Goal: Task Accomplishment & Management: Complete application form

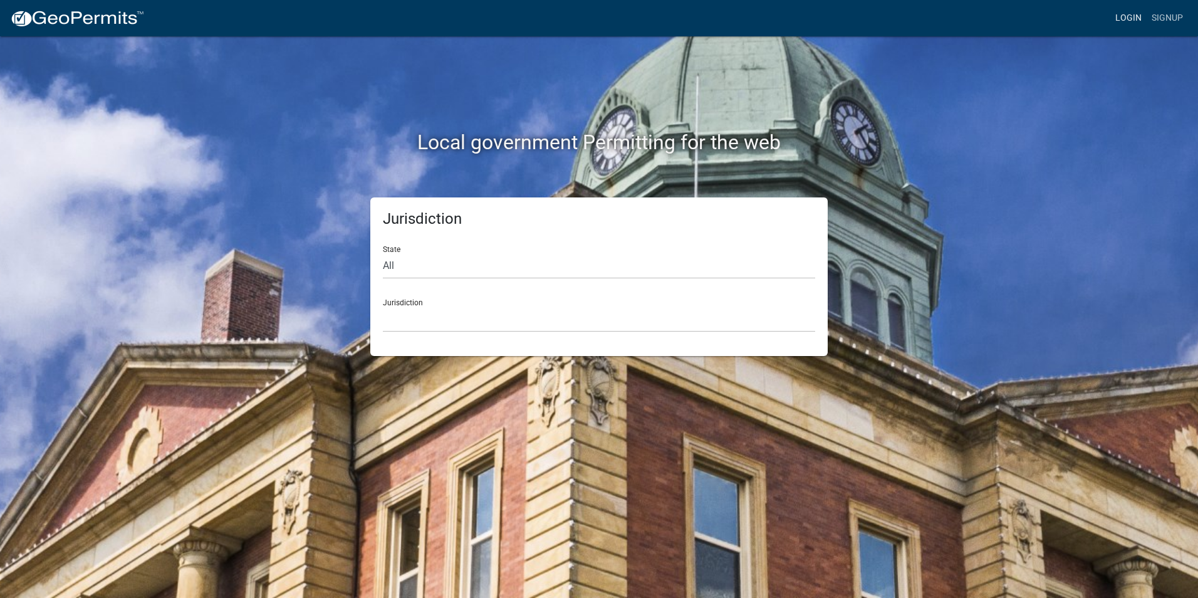
click at [1133, 16] on link "Login" at bounding box center [1128, 18] width 36 height 24
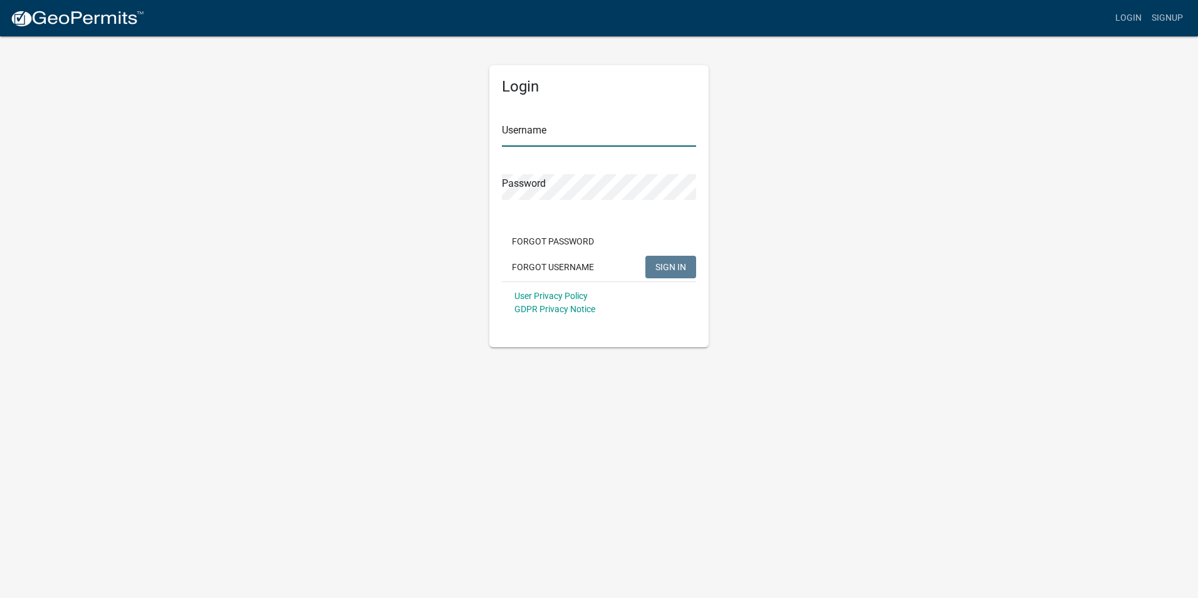
type input "Rockwell2012"
click at [674, 264] on span "SIGN IN" at bounding box center [670, 266] width 31 height 10
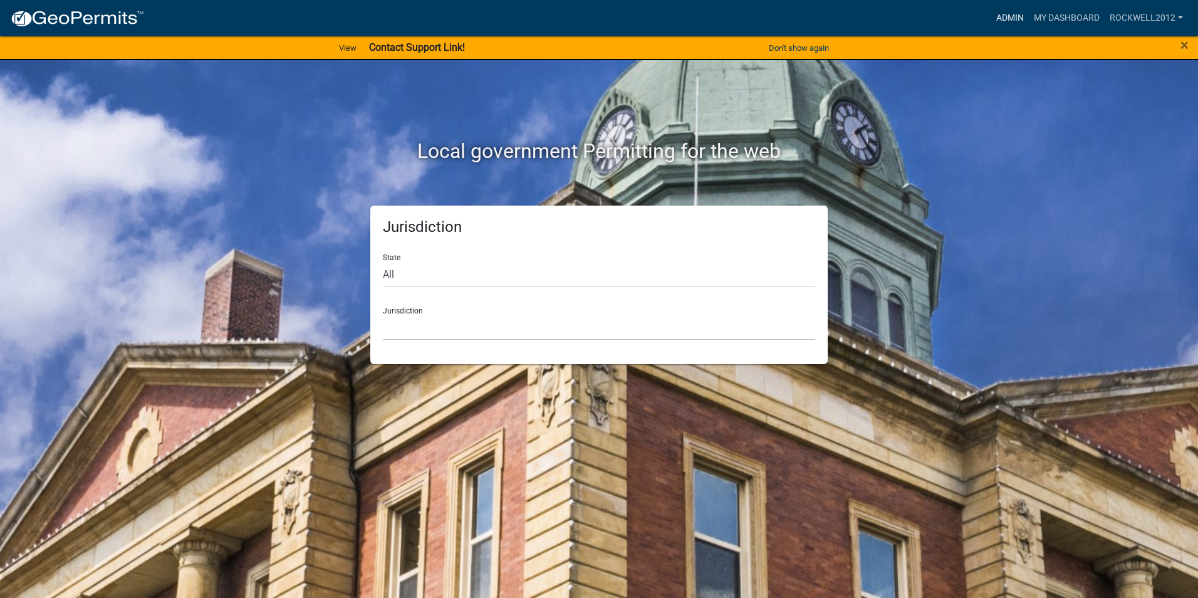
click at [996, 18] on link "Admin" at bounding box center [1010, 18] width 38 height 24
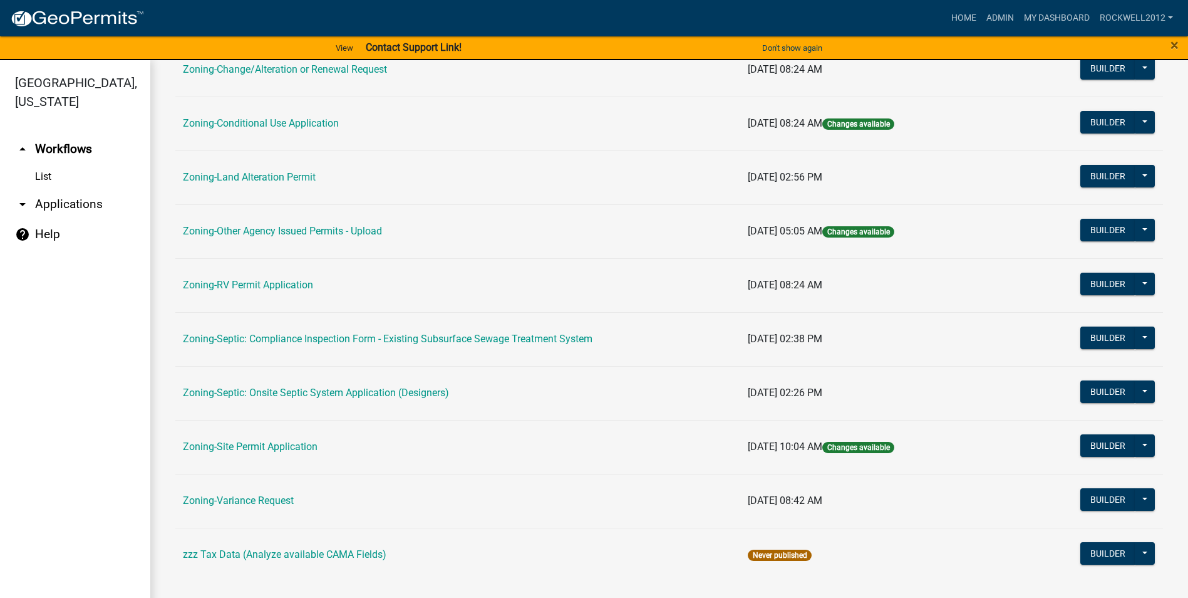
scroll to position [363, 0]
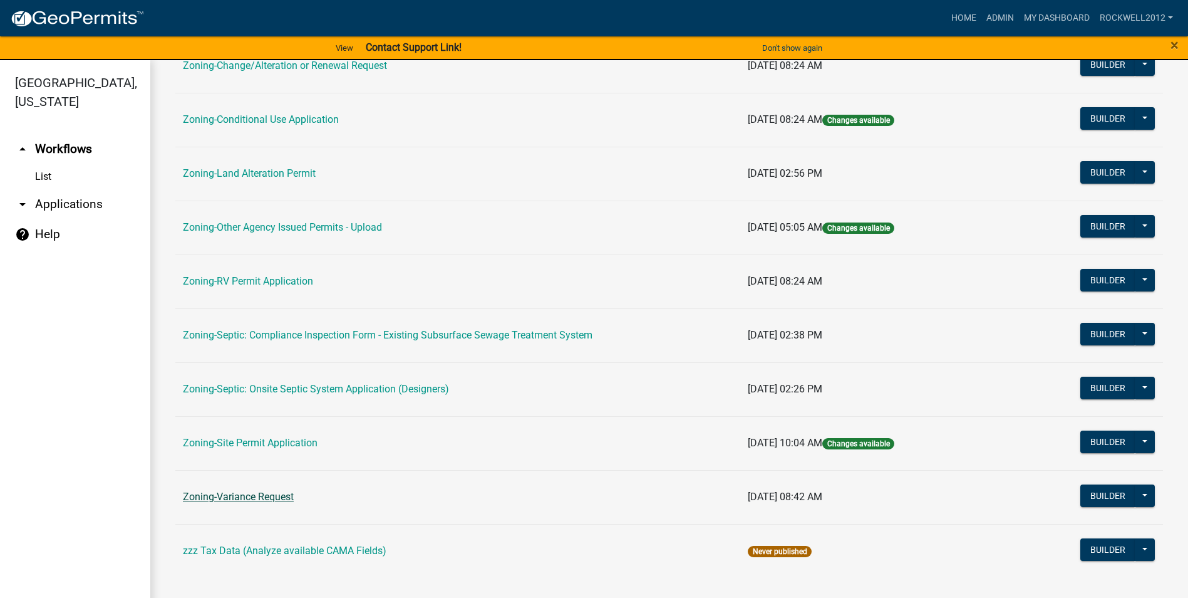
click at [264, 493] on link "Zoning-Variance Request" at bounding box center [238, 497] width 111 height 12
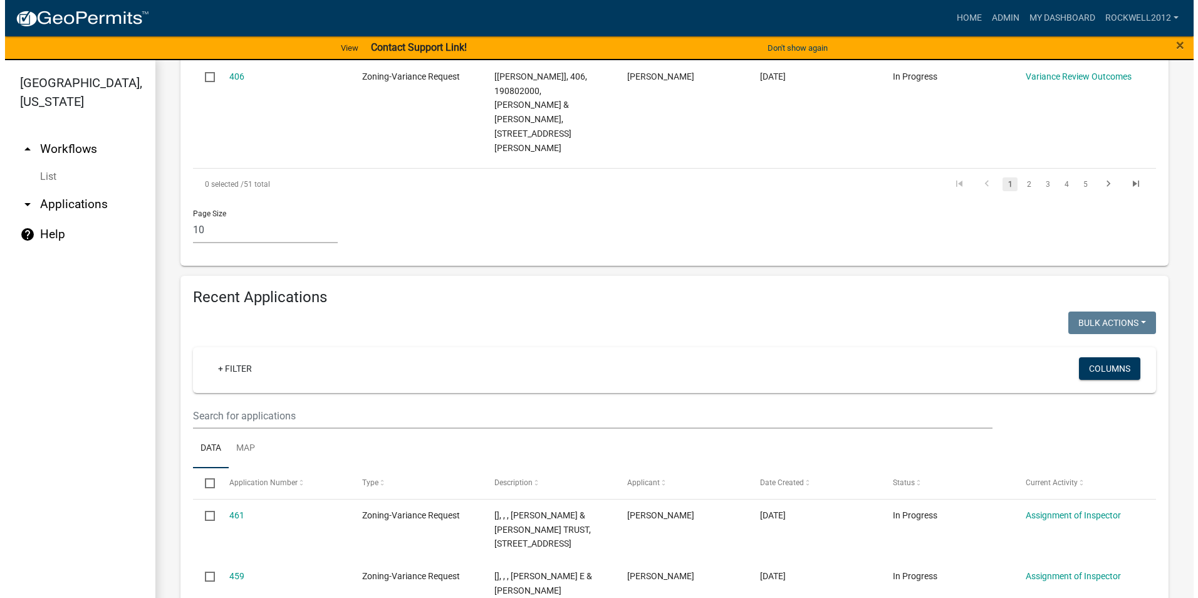
scroll to position [1065, 0]
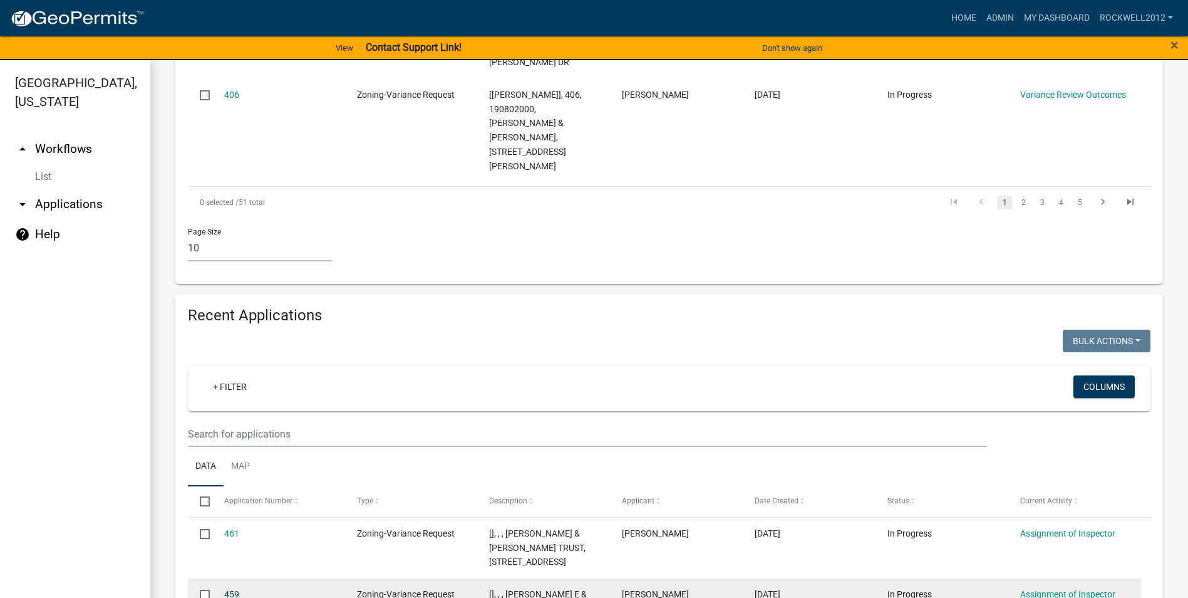
click at [227, 589] on link "459" at bounding box center [231, 594] width 15 height 10
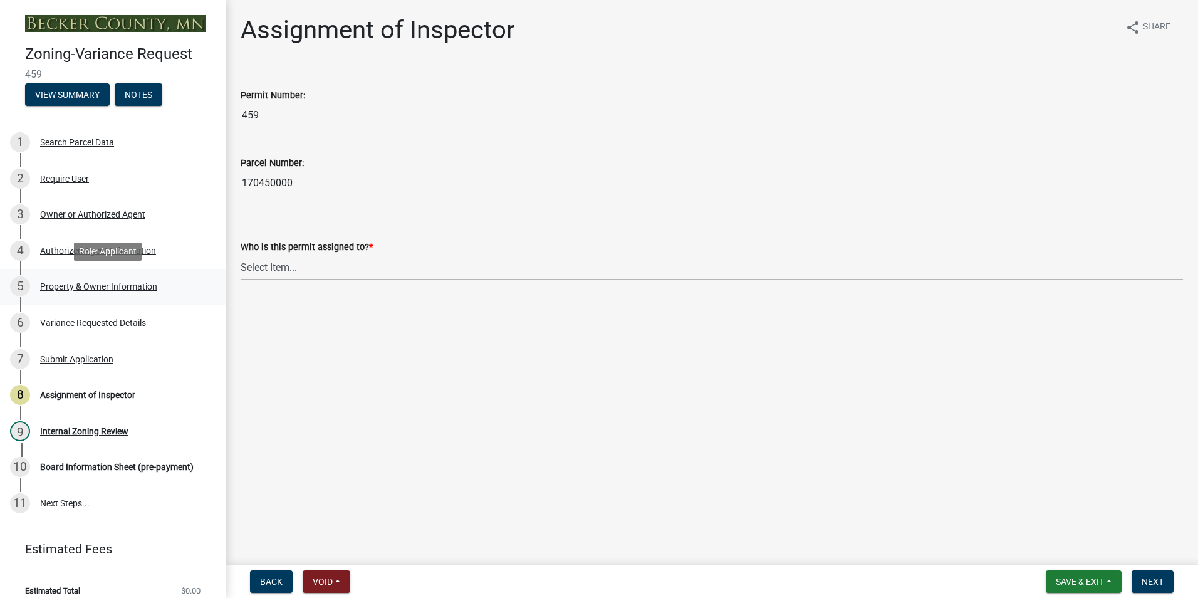
click at [86, 282] on div "Property & Owner Information" at bounding box center [98, 286] width 117 height 9
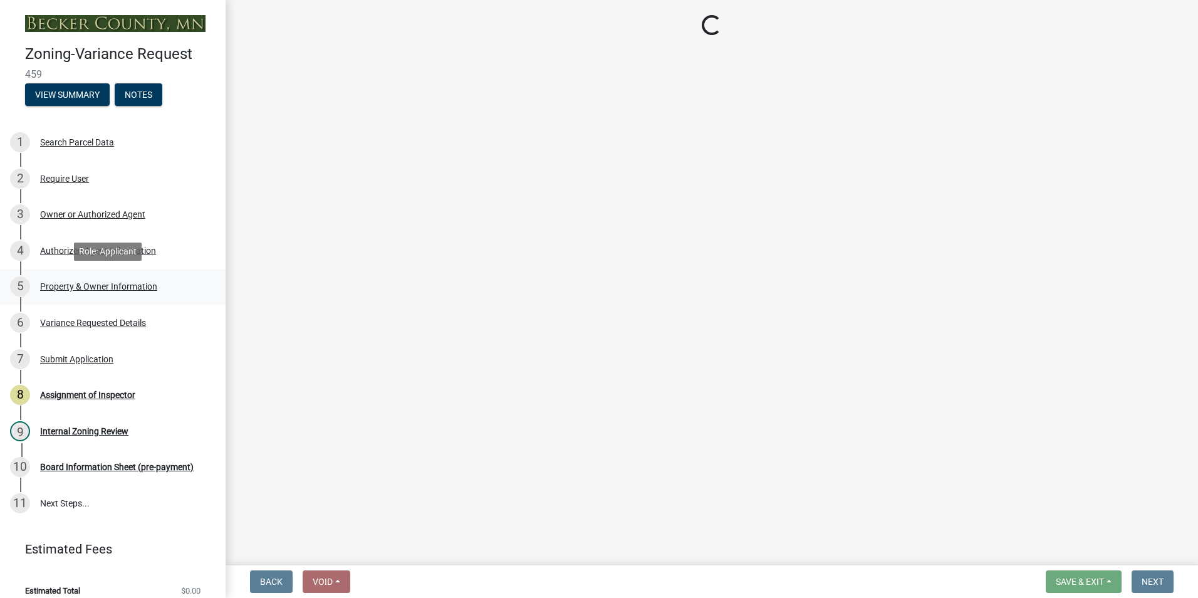
select select "90d9ef20-ac4b-4148-9027-57ce522bdd90"
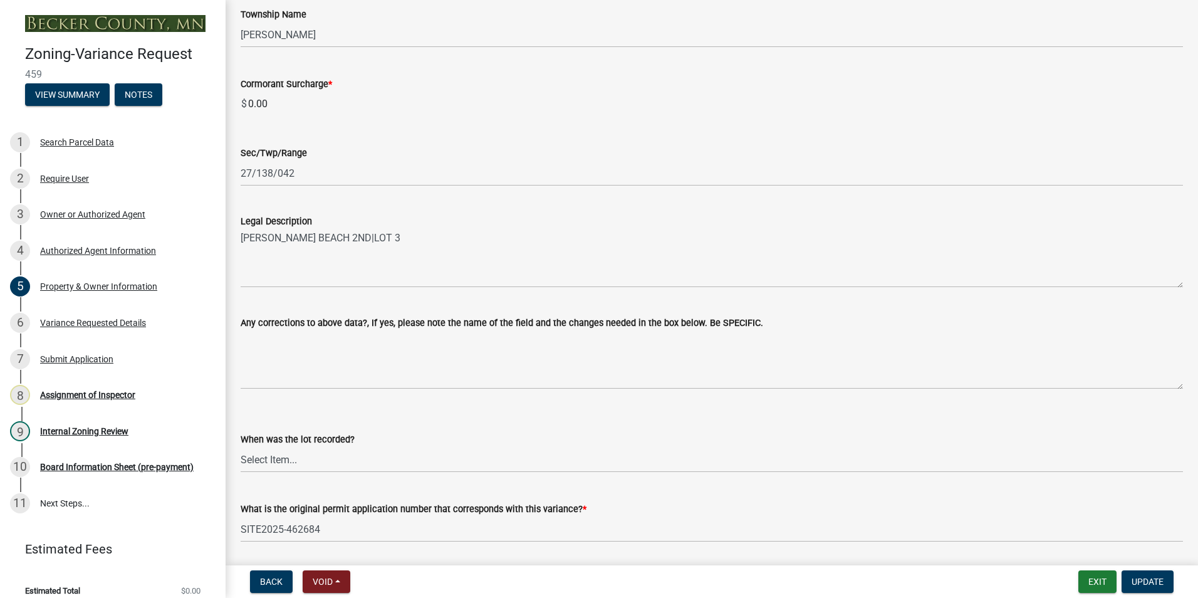
scroll to position [793, 0]
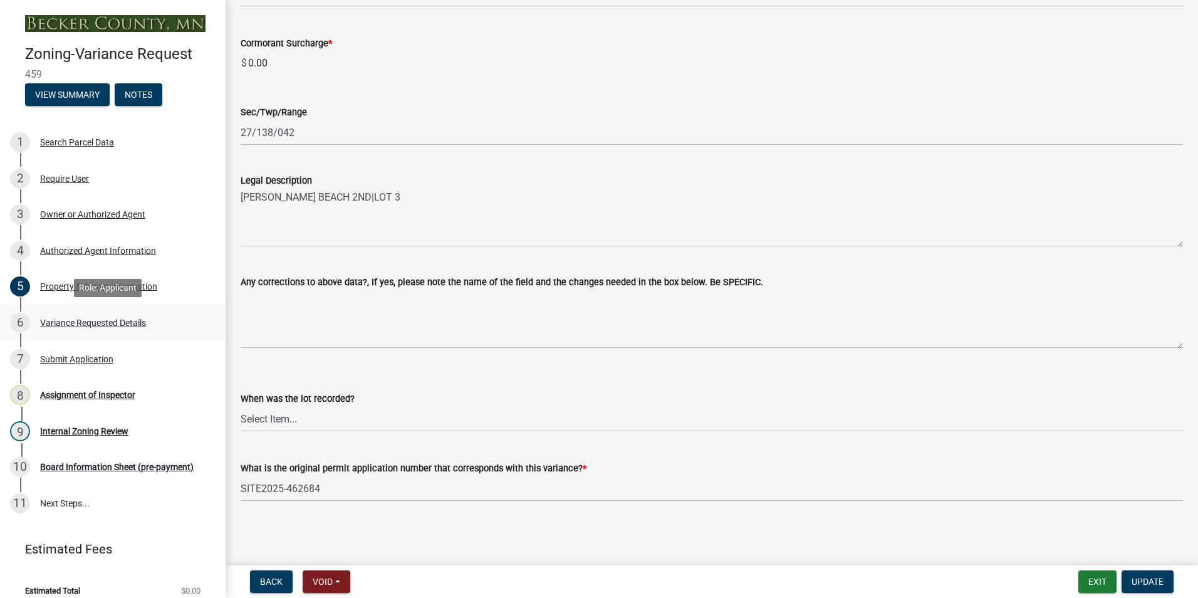
click at [69, 318] on div "Variance Requested Details" at bounding box center [93, 322] width 106 height 9
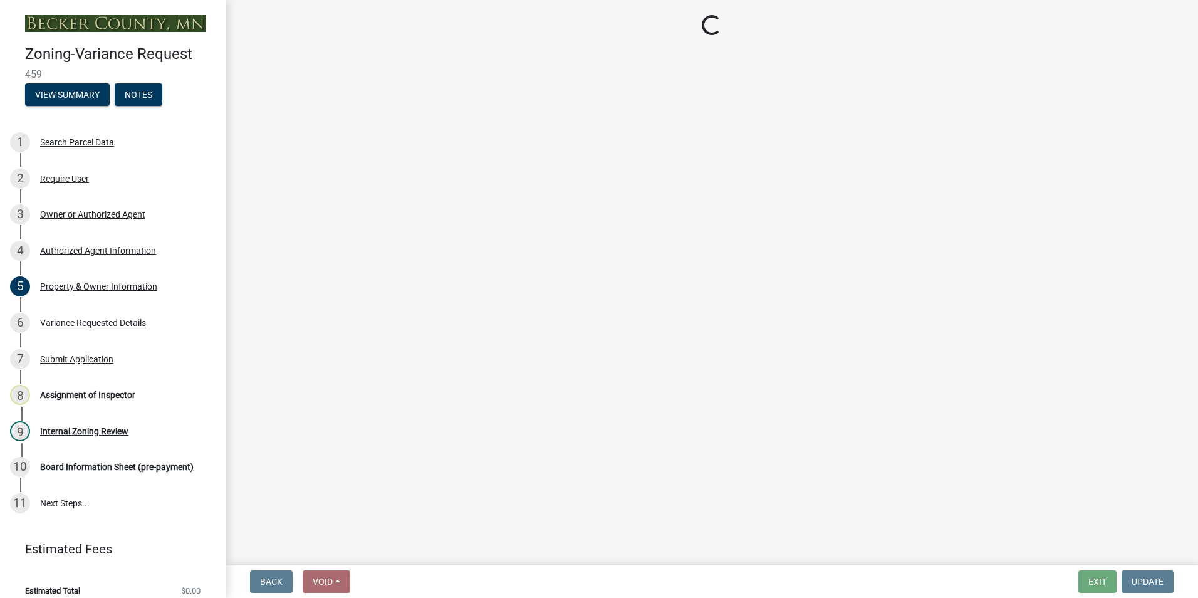
select select "edc6b78d-c029-41a6-a436-e6f76b5f0855"
select select "15bf2cec-1ca8-47a3-85db-999609351cbd"
select select "fa582be9-2d62-4523-84bf-021228ae85a0"
select select "bb2b5e43-03c1-4874-9abf-a65f400af928"
select select "8ea3e6c3-8fed-4904-aa20-2f643744aa0c"
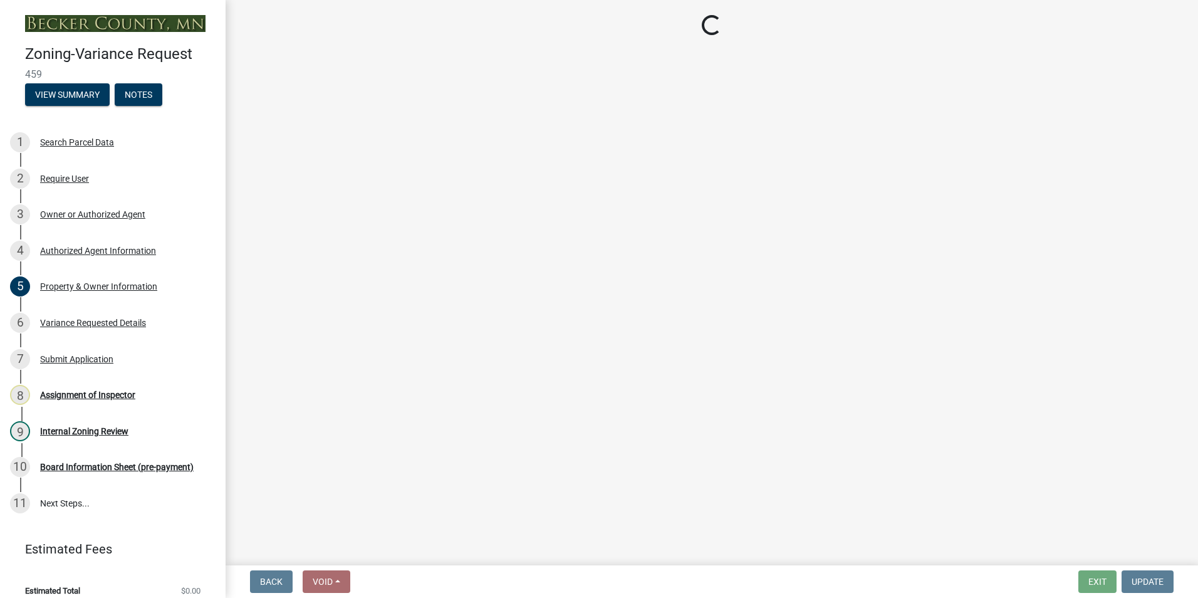
select select "860afd09-da87-482b-bca4-413f5cf53582"
select select "7ceadfd0-f0c9-4b9c-a53d-dc82f9dbdebf"
select select "1aa51e34-4f0a-4095-a3f3-287665056048"
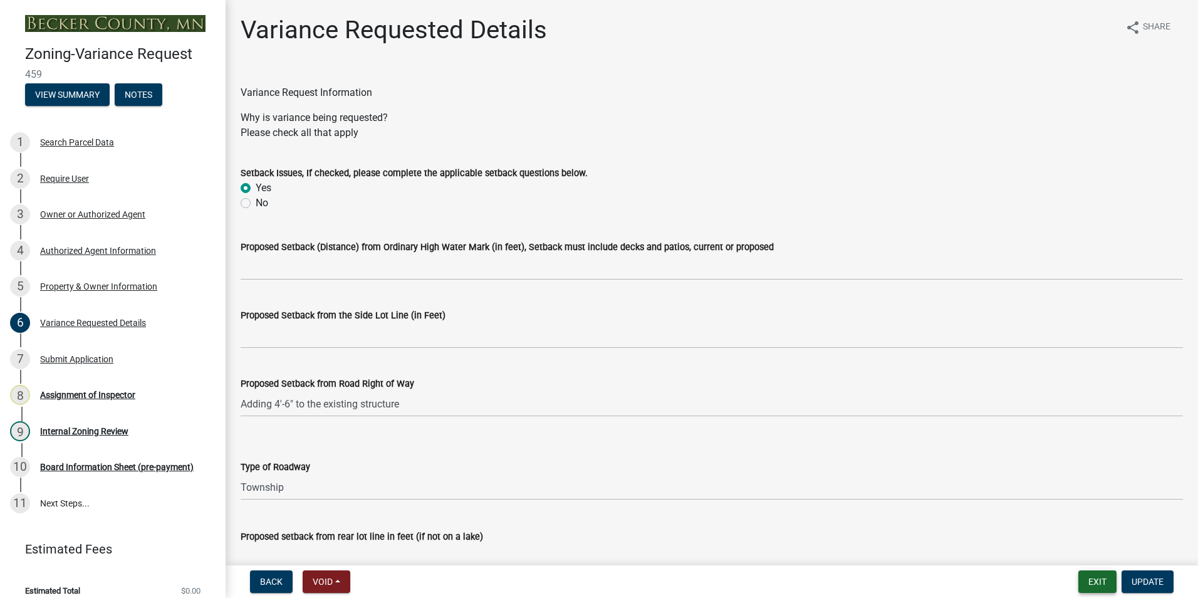
click at [1090, 575] on button "Exit" at bounding box center [1097, 581] width 38 height 23
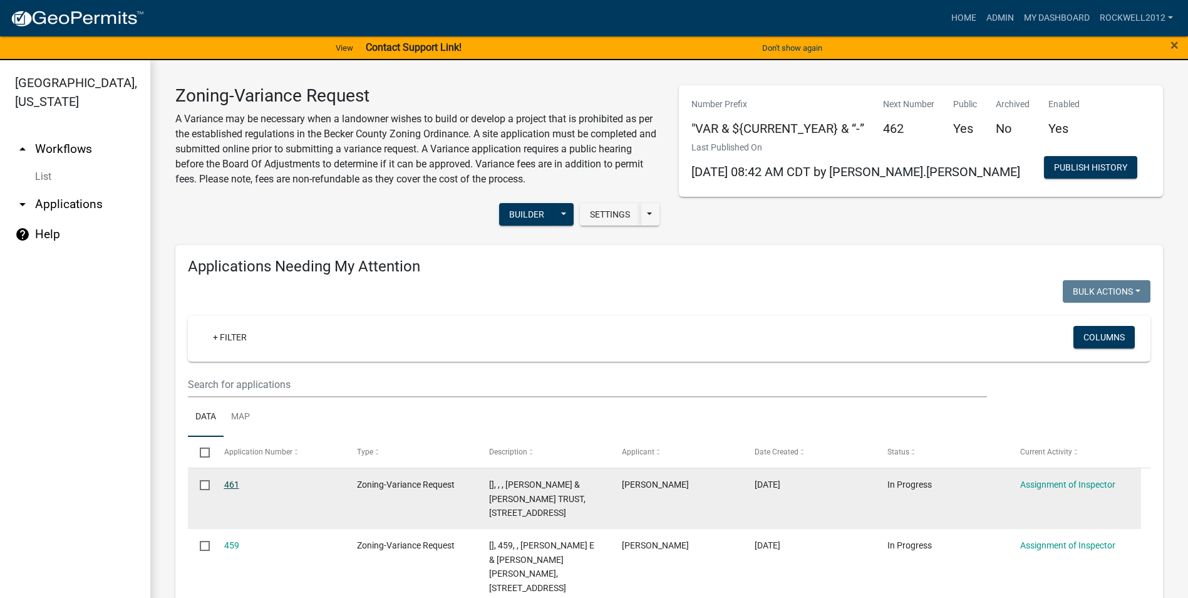
click at [232, 482] on link "461" at bounding box center [231, 484] width 15 height 10
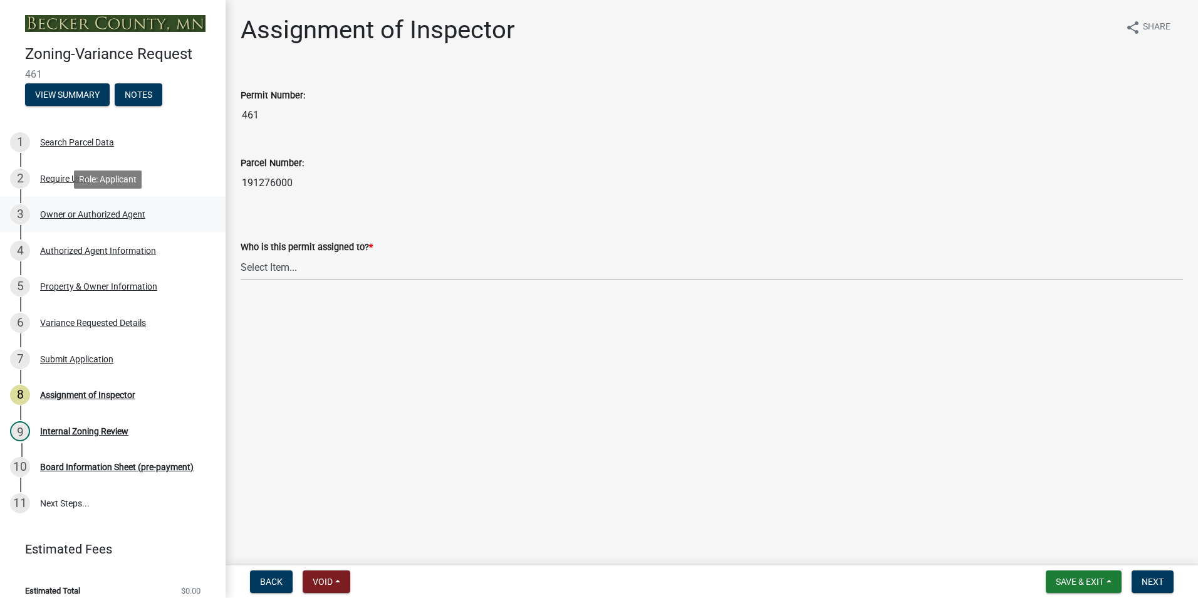
click at [76, 211] on div "Owner or Authorized Agent" at bounding box center [92, 214] width 105 height 9
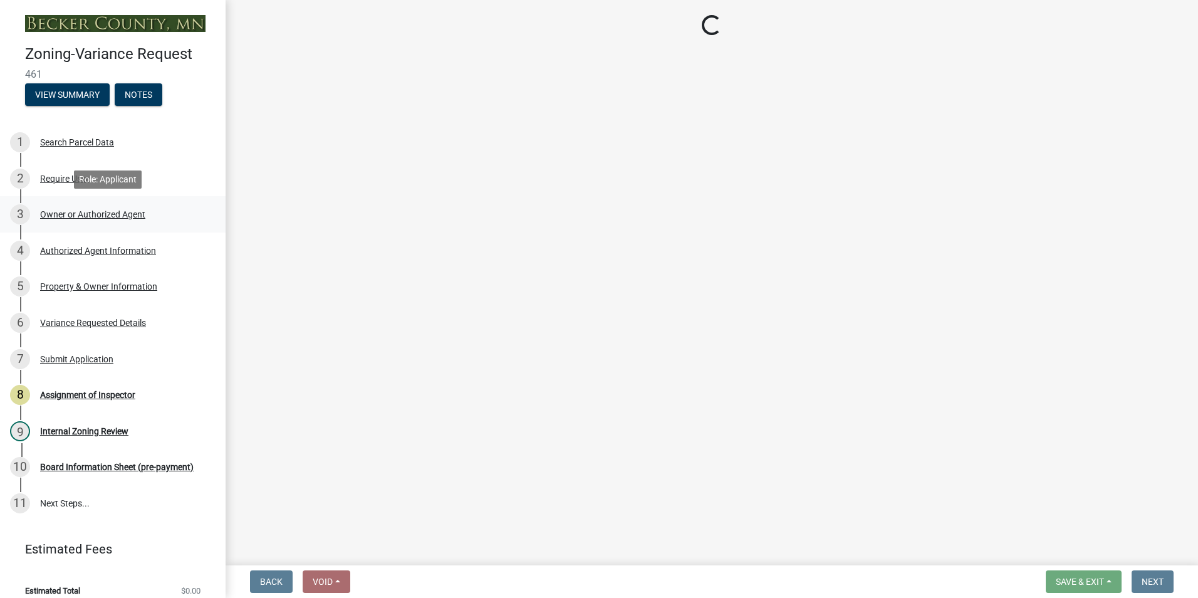
select select "21f18b9f-b5aa-471d-9875-f2b967bfb83c"
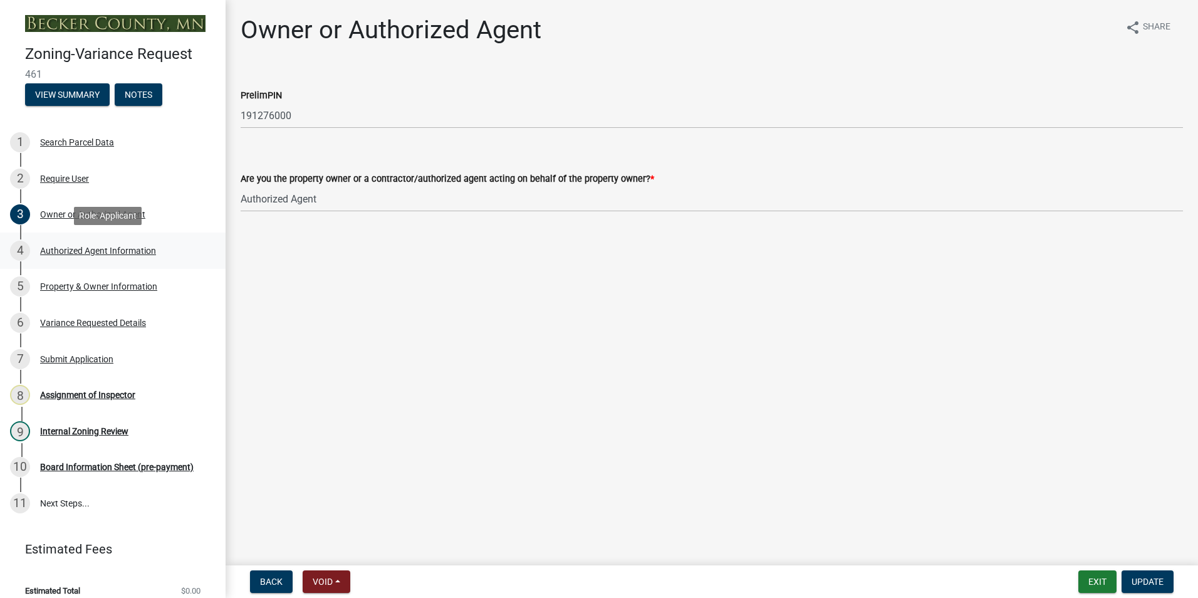
click at [125, 243] on div "4 Authorized Agent Information" at bounding box center [107, 251] width 195 height 20
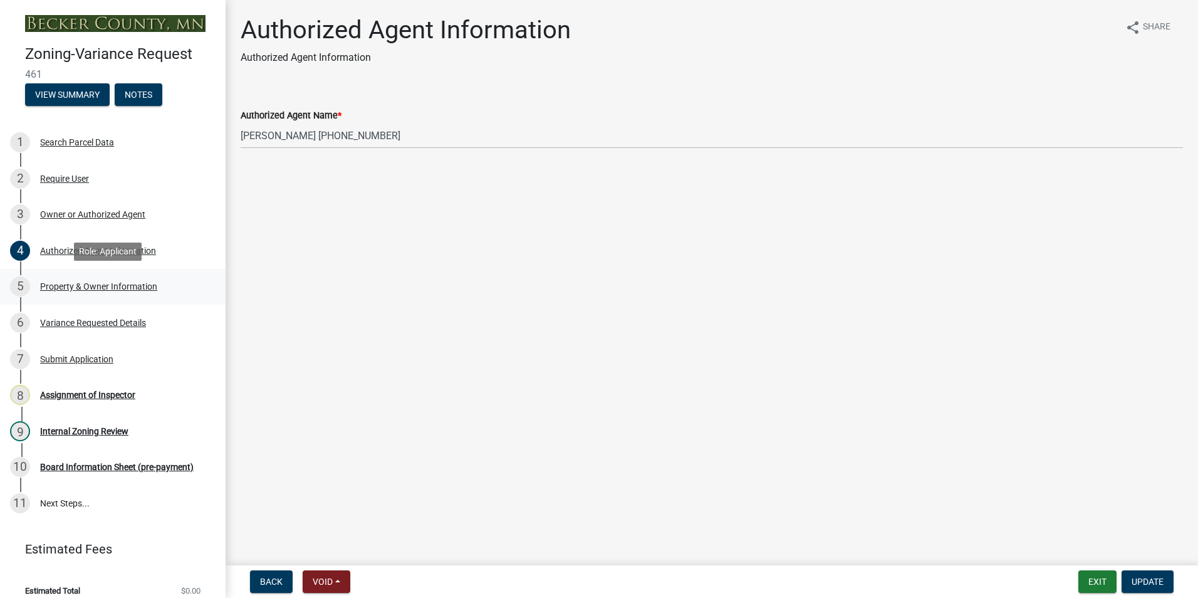
click at [115, 282] on div "Property & Owner Information" at bounding box center [98, 286] width 117 height 9
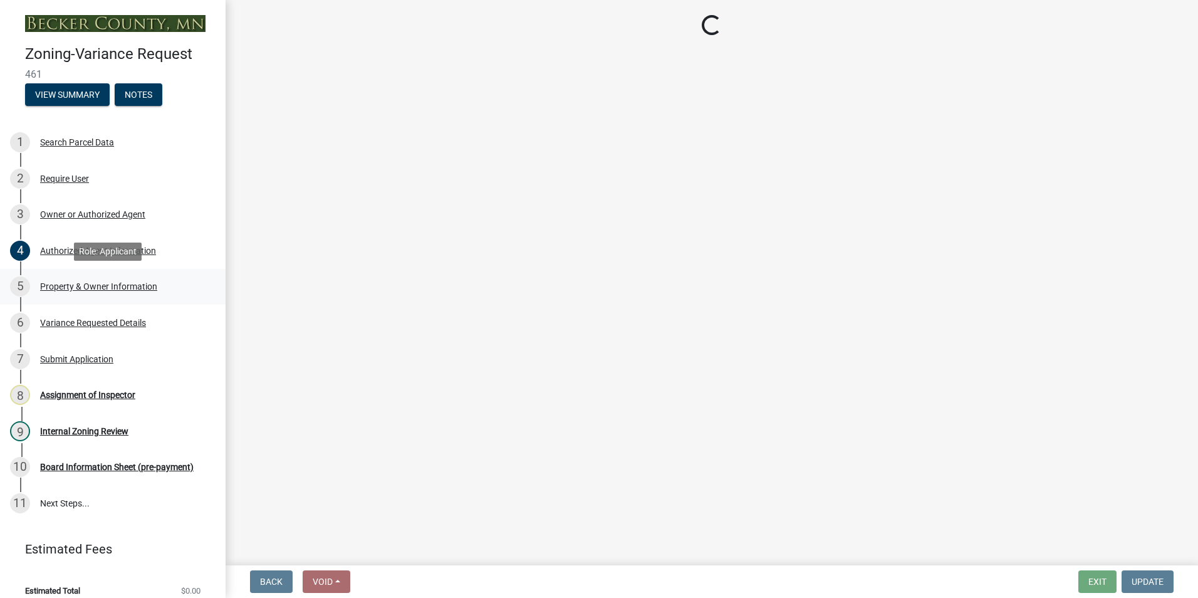
select select "bd6c4c96-e8c1-49bc-ade5-b37215bb1ac6"
select select "2b9210e5-8cac-47c3-9819-0b9c3513b258"
select select "8d5cb961-90f6-4593-998a-e9fa792b70fb"
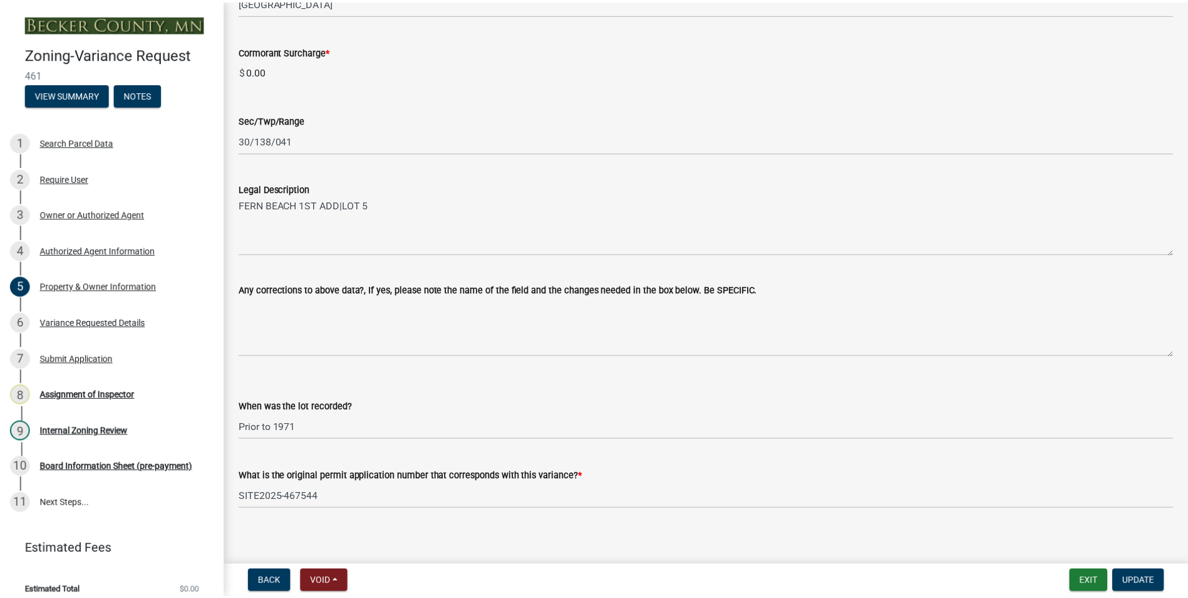
scroll to position [793, 0]
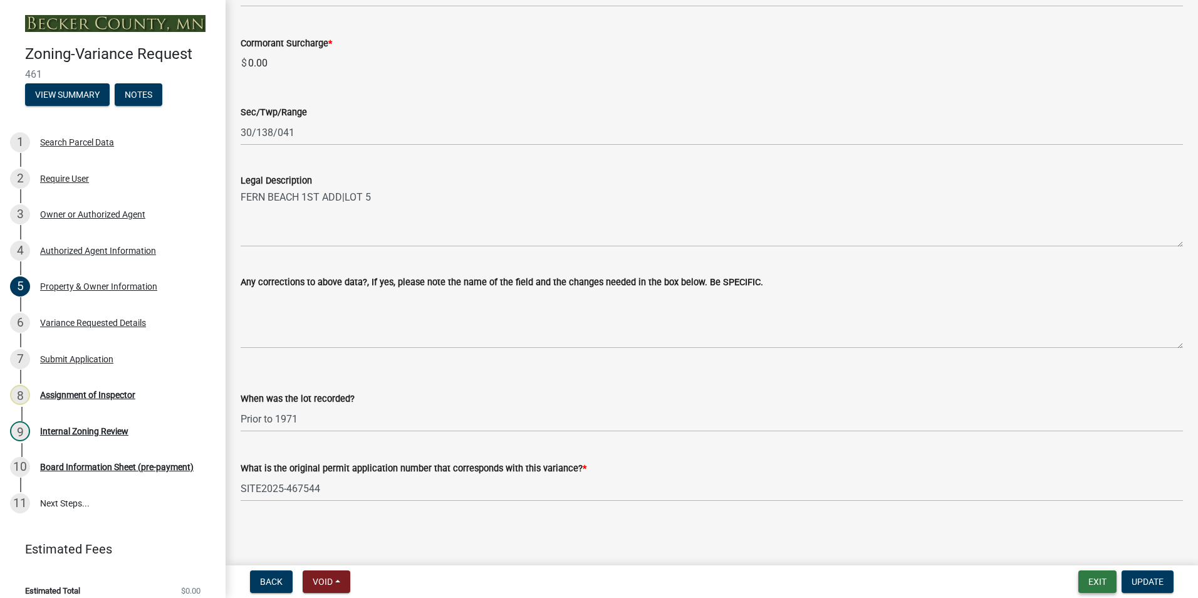
click at [1096, 583] on button "Exit" at bounding box center [1097, 581] width 38 height 23
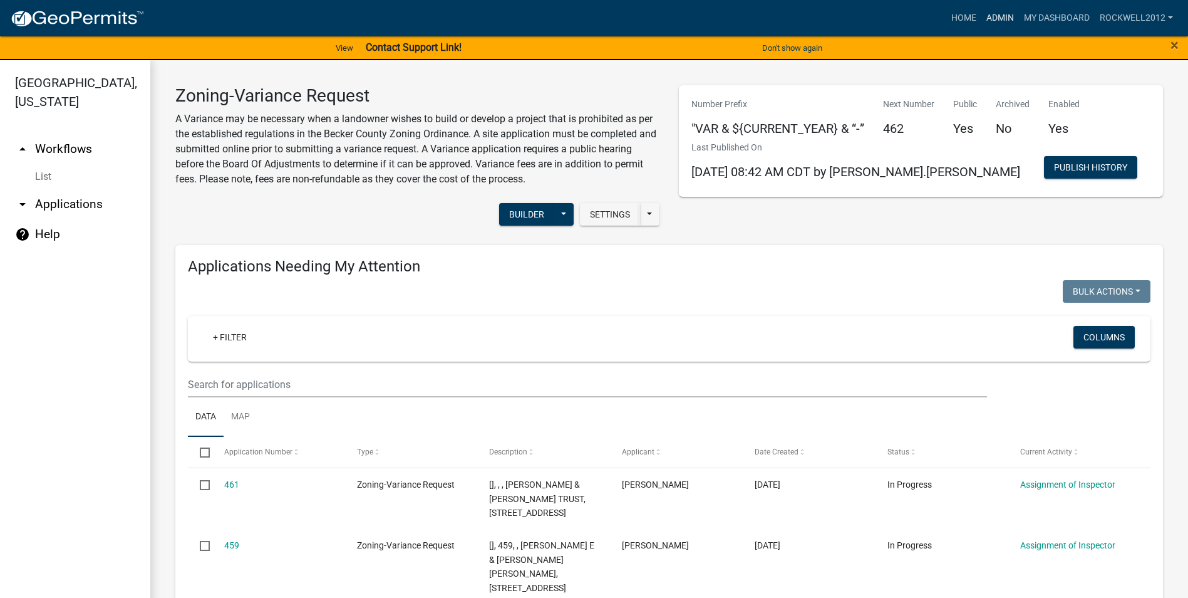
click at [998, 16] on link "Admin" at bounding box center [1001, 18] width 38 height 24
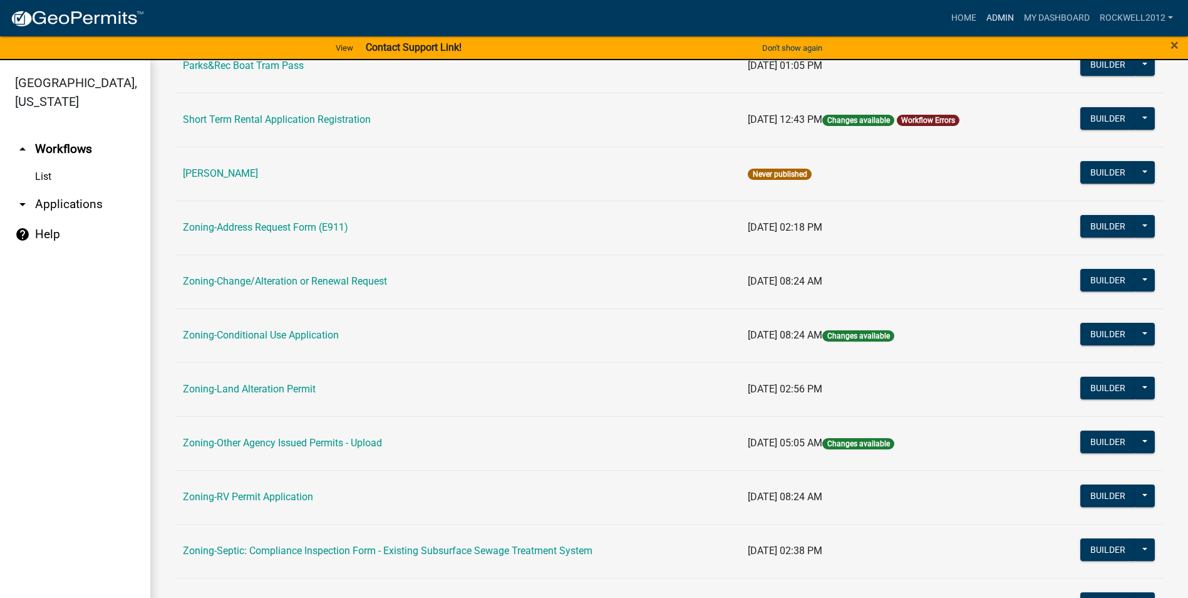
scroll to position [251, 0]
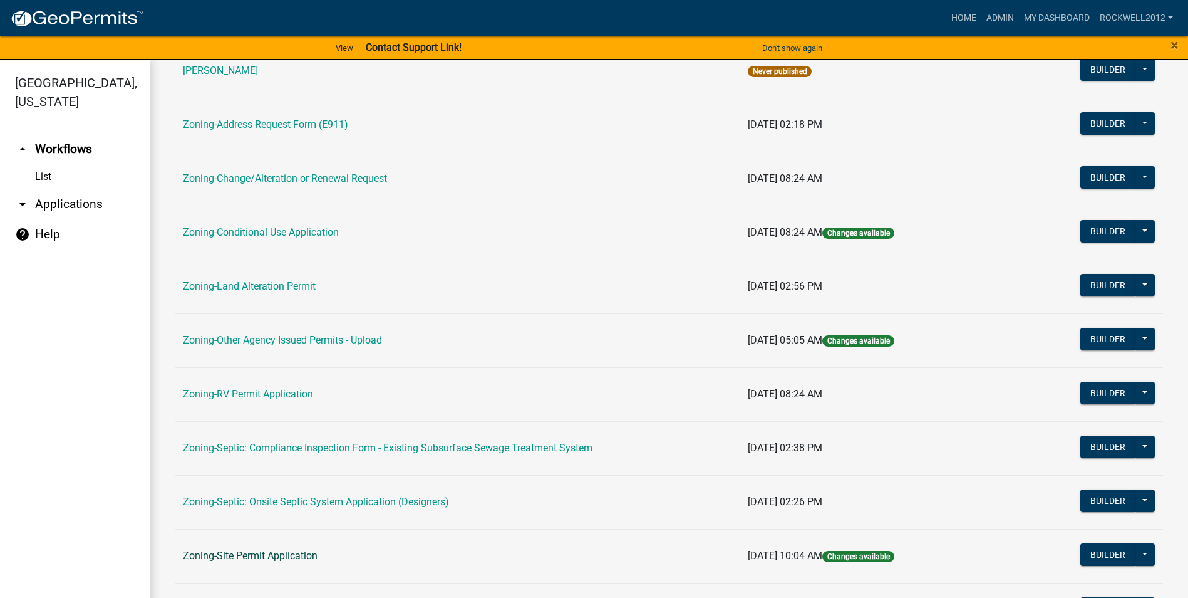
click at [261, 558] on link "Zoning-Site Permit Application" at bounding box center [250, 555] width 135 height 12
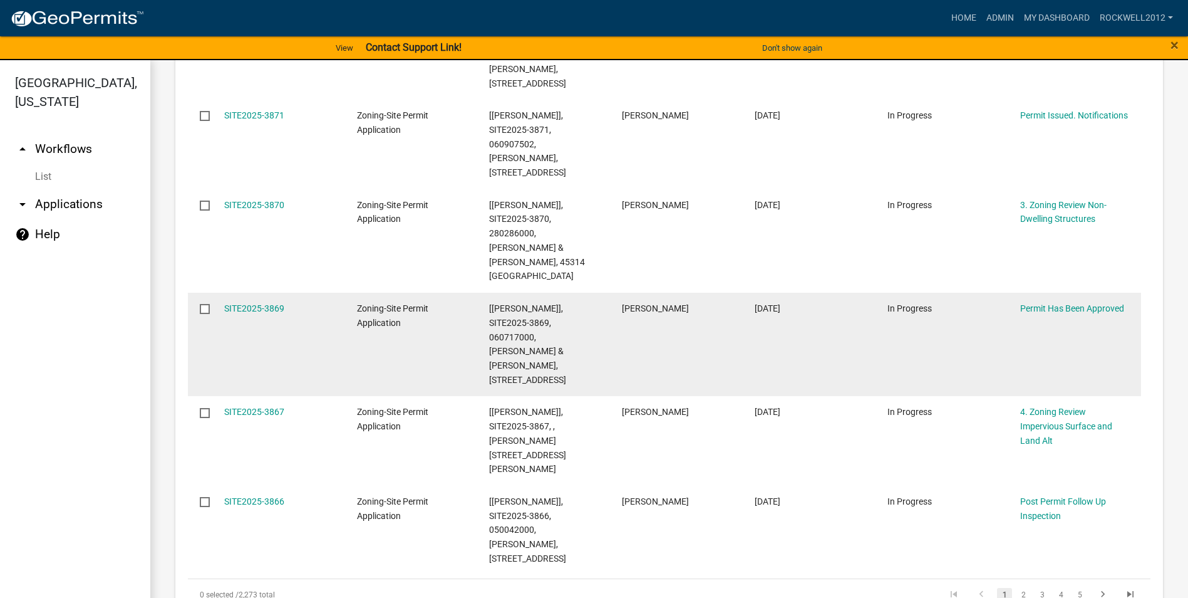
scroll to position [1190, 0]
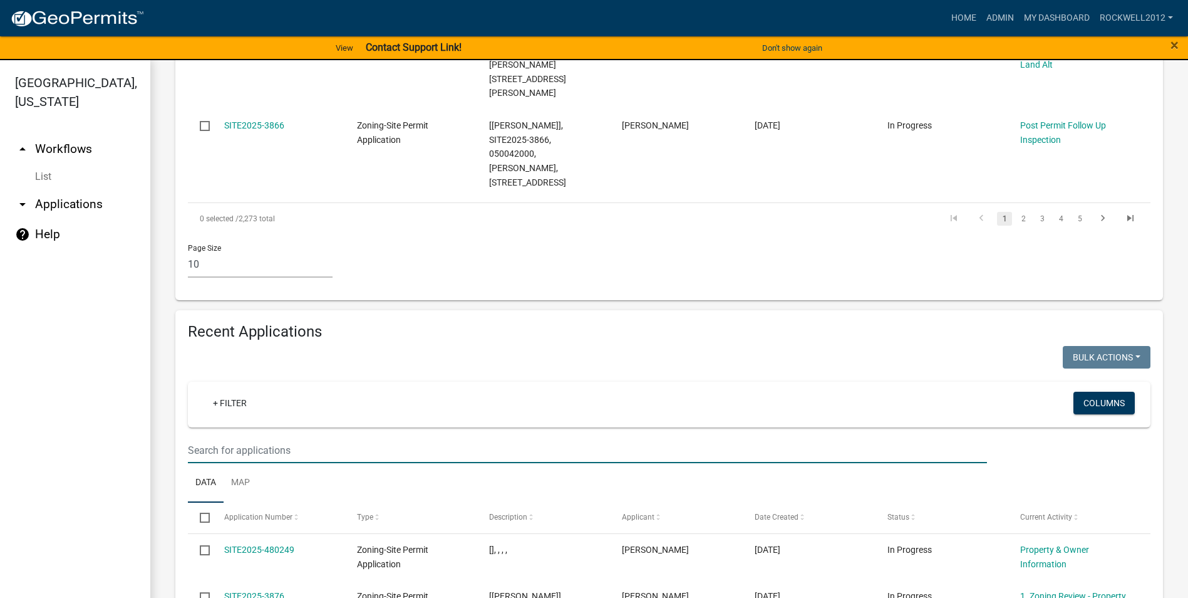
click at [232, 437] on input "text" at bounding box center [587, 450] width 799 height 26
type input "[PERSON_NAME]"
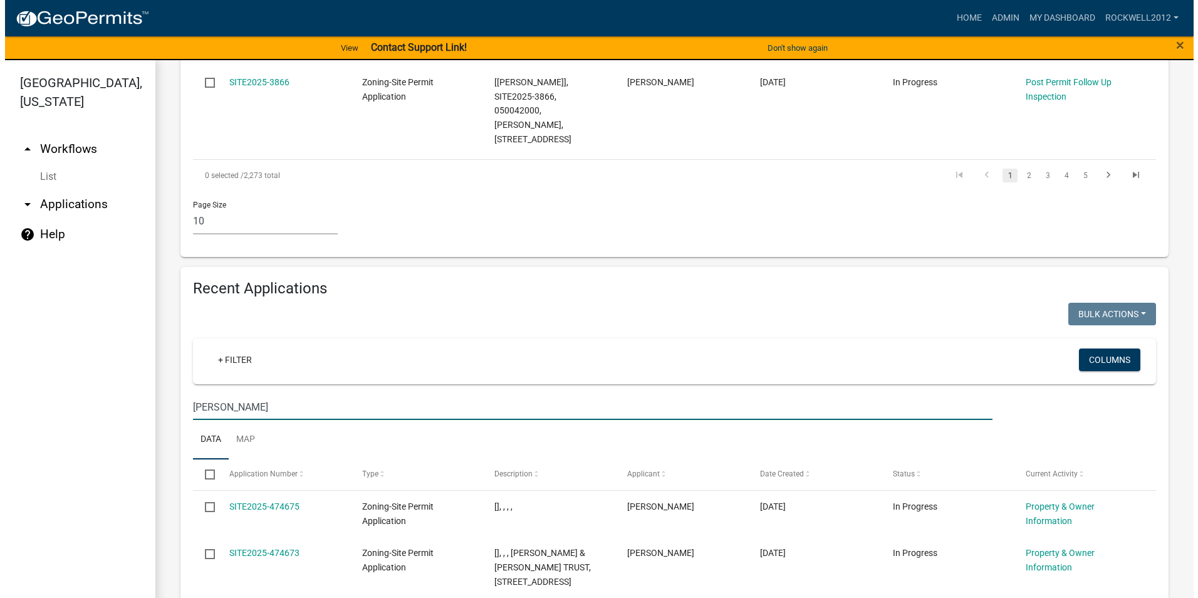
scroll to position [1441, 0]
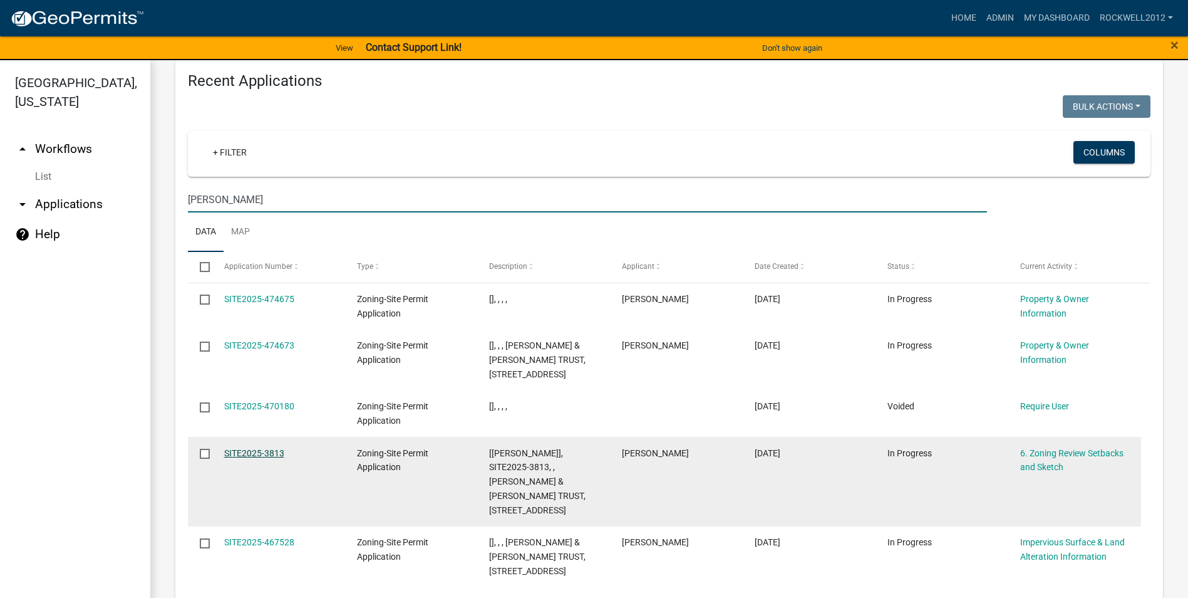
click at [253, 448] on link "SITE2025-3813" at bounding box center [254, 453] width 60 height 10
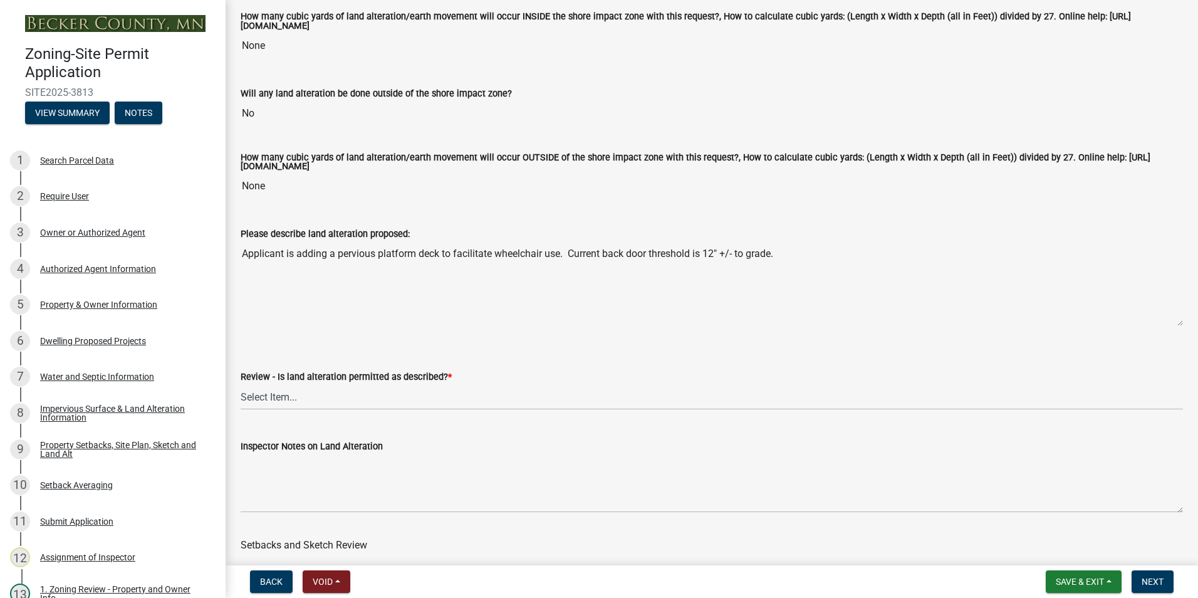
scroll to position [251, 0]
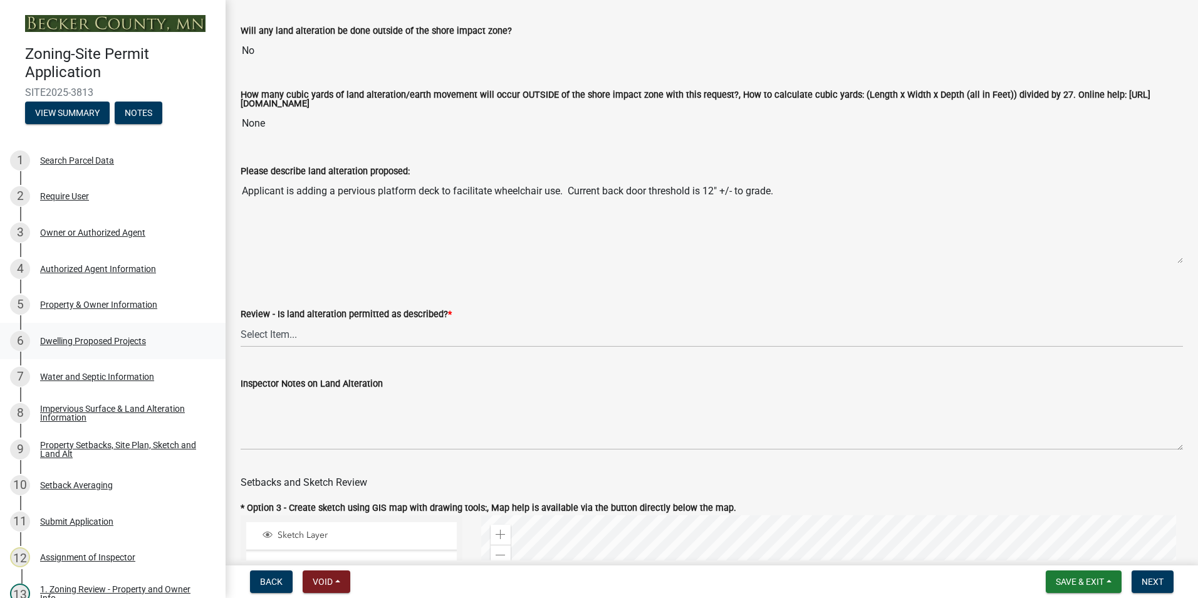
click at [99, 340] on div "Dwelling Proposed Projects" at bounding box center [93, 340] width 106 height 9
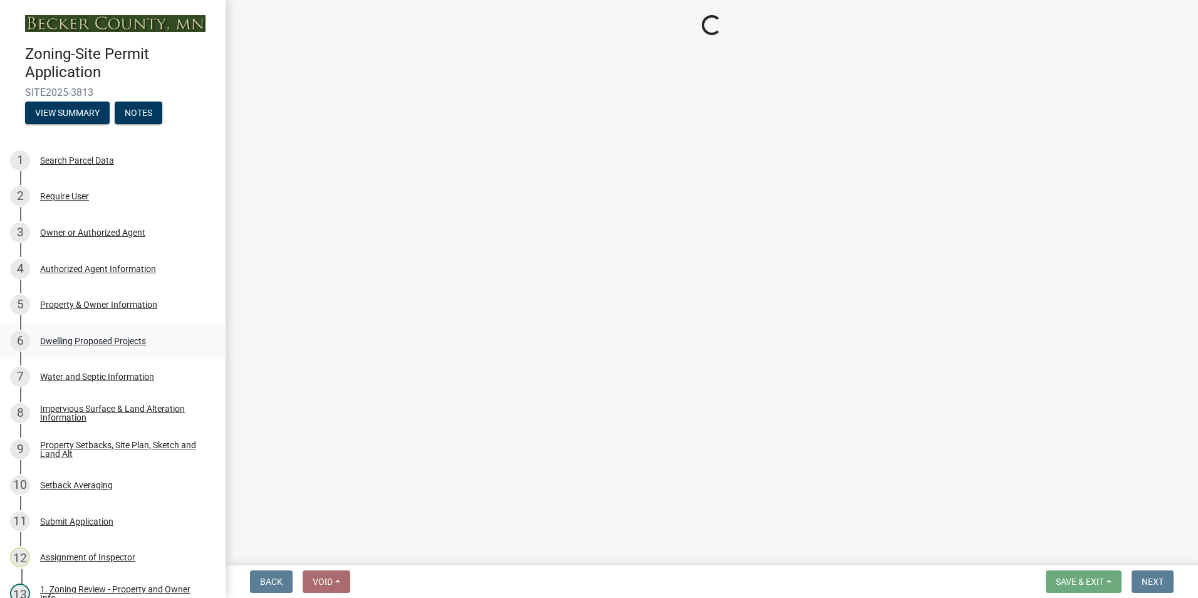
scroll to position [0, 0]
select select "a5b58647-72e6-4a45-9816-4b1990647a33"
select select "566f81cc-4b3f-4ecb-9f16-a2b313352c61"
select select "11c1c089-3b44-43c0-9549-3c9eeea2451f"
select select "781a3532-4308-48f8-bcde-e97c9fab42cb"
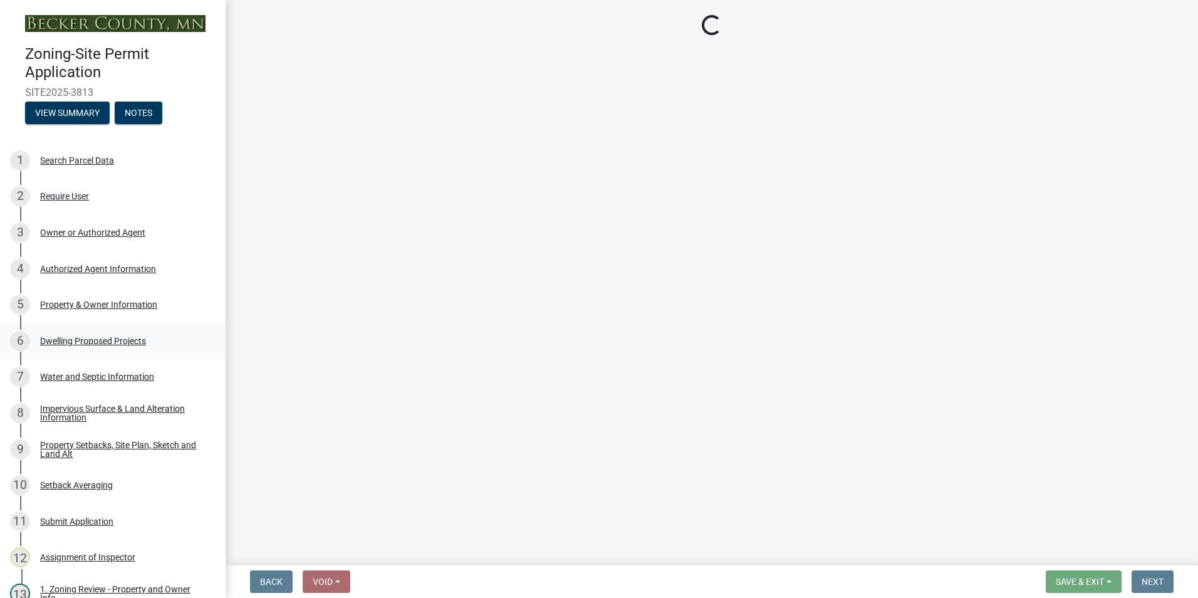
select select "ab9119d1-7da9-49c4-9fac-8c142204c89d"
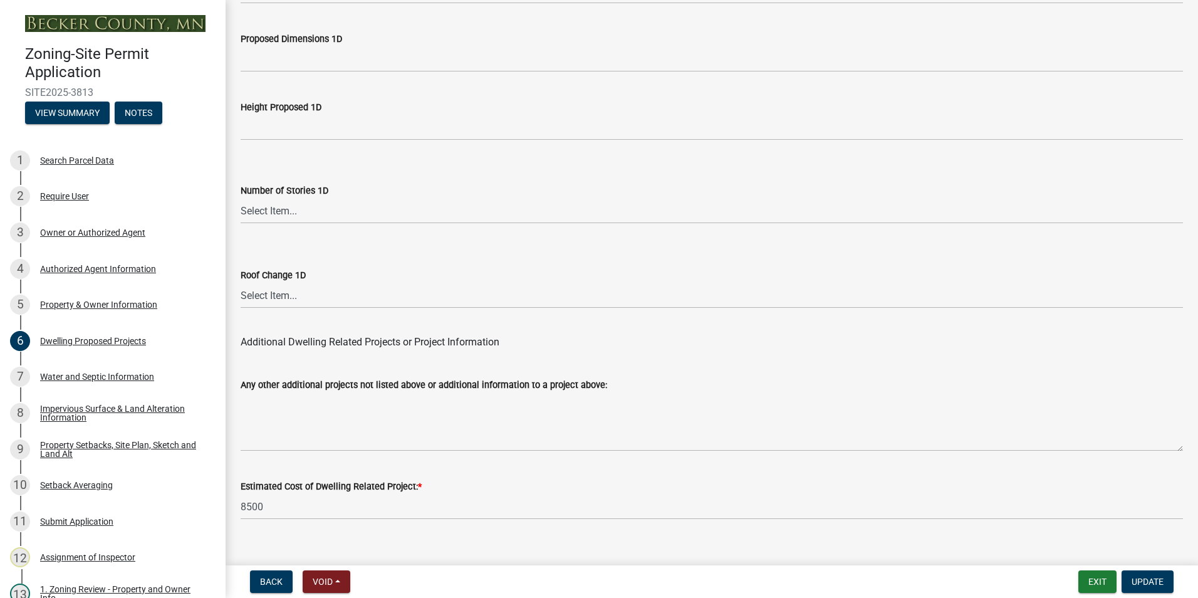
scroll to position [2977, 0]
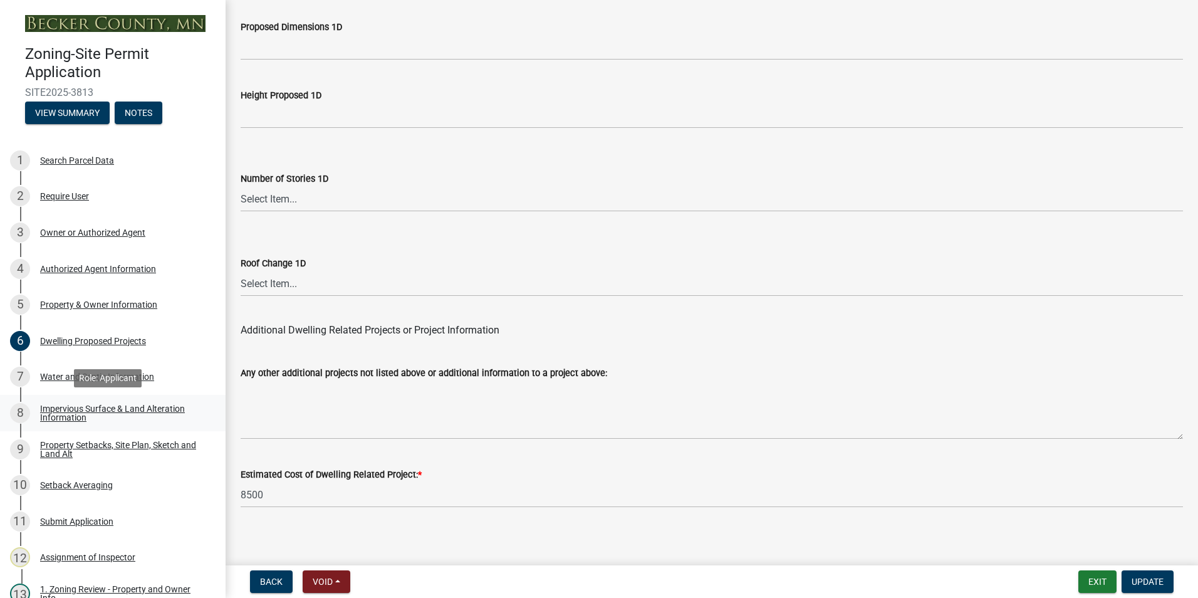
click at [91, 410] on div "Impervious Surface & Land Alteration Information" at bounding box center [122, 413] width 165 height 18
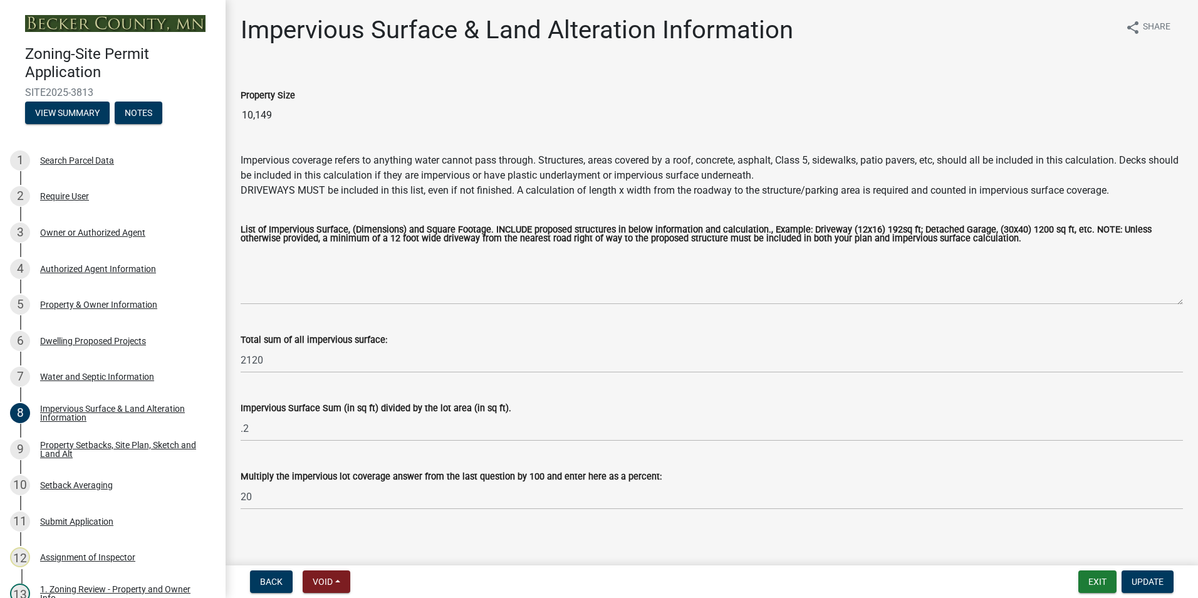
scroll to position [9, 0]
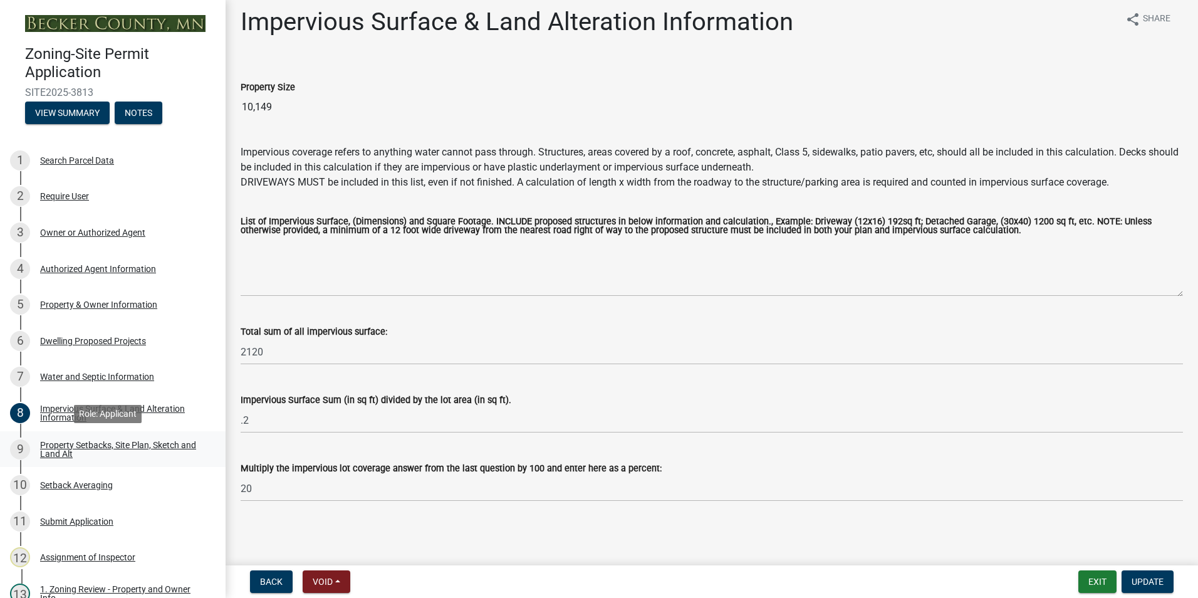
click at [80, 451] on div "Property Setbacks, Site Plan, Sketch and Land Alt" at bounding box center [122, 449] width 165 height 18
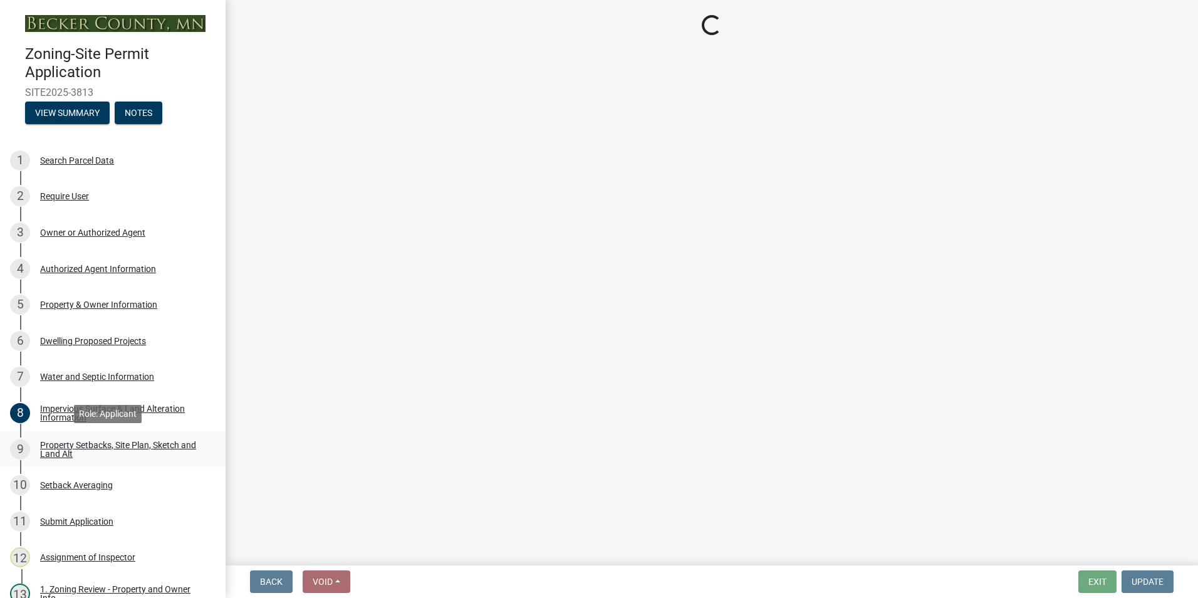
scroll to position [0, 0]
select select "7b13c63f-e699-4112-b373-98fbd28ec536"
select select "ad3f1f1c-7656-4cfc-b9d8-d6dc1c91b001"
select select "b56a4575-9846-47cf-8067-c59a4853da22"
select select "12f785fb-c378-4b18-841c-21c73dc99083"
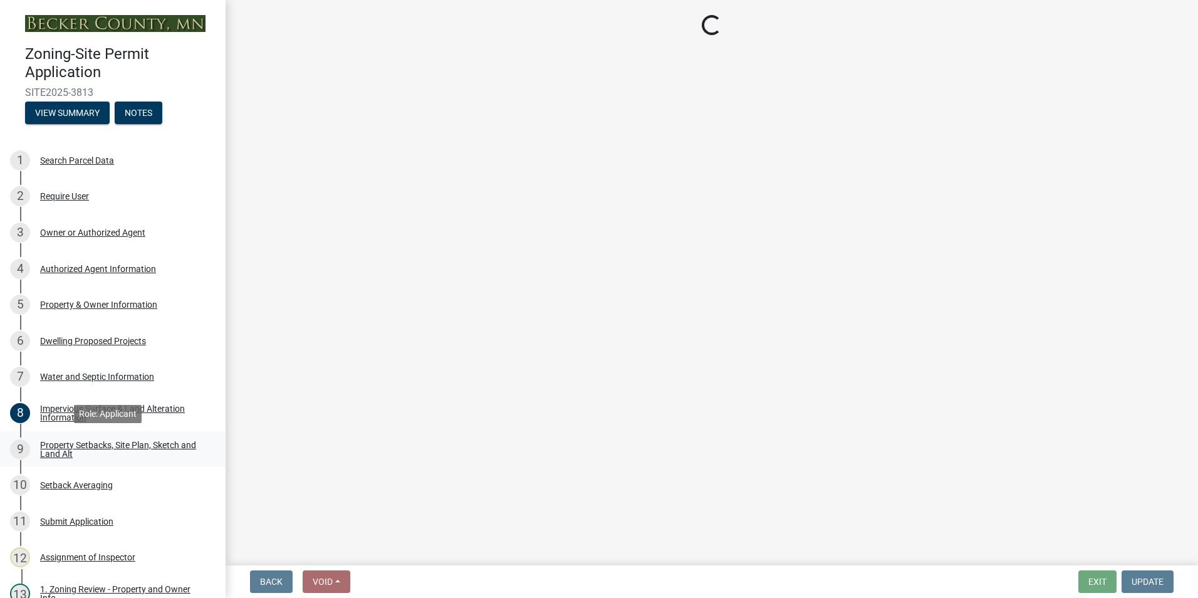
select select "e8ab2dc3-aa3f-46f3-9b4a-37eb25ad84af"
select select "27b2a8b4-abf6-463e-8c0c-7c5d2b4fe26f"
select select "b98836ba-4715-455d-97ab-be9a9df498a8"
select select "d61e3758-d187-40af-a435-5e09c3f3d509"
select select "c8b8ea71-7088-4e87-a493-7bc88cc2835b"
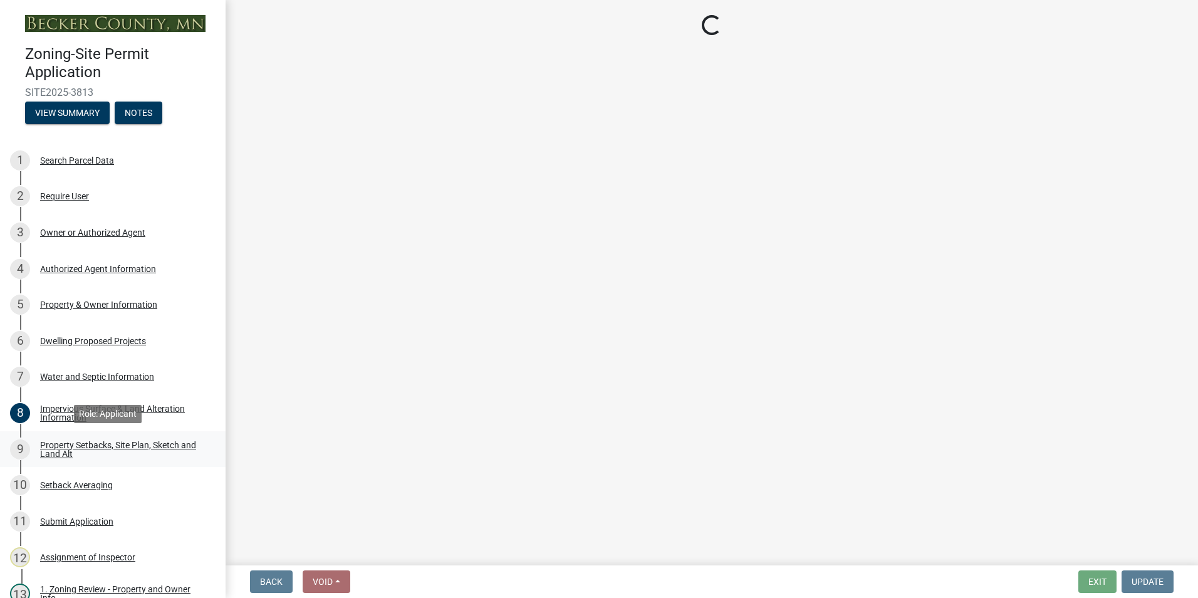
select select "133211ff-91ce-4a0a-9235-b48a7e2069a0"
select select "f51aecae-0421-4f67-bd2d-0cff8a85c7cd"
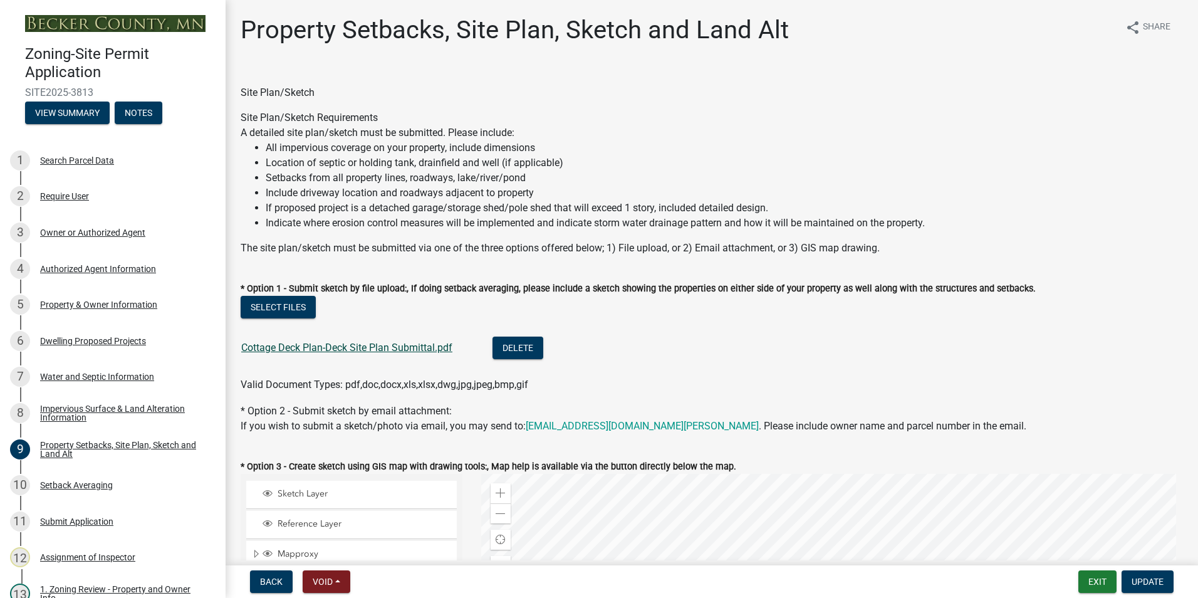
click at [346, 346] on link "Cottage Deck Plan-Deck Site Plan Submittal.pdf" at bounding box center [346, 347] width 211 height 12
click at [70, 485] on div "Setback Averaging" at bounding box center [76, 485] width 73 height 9
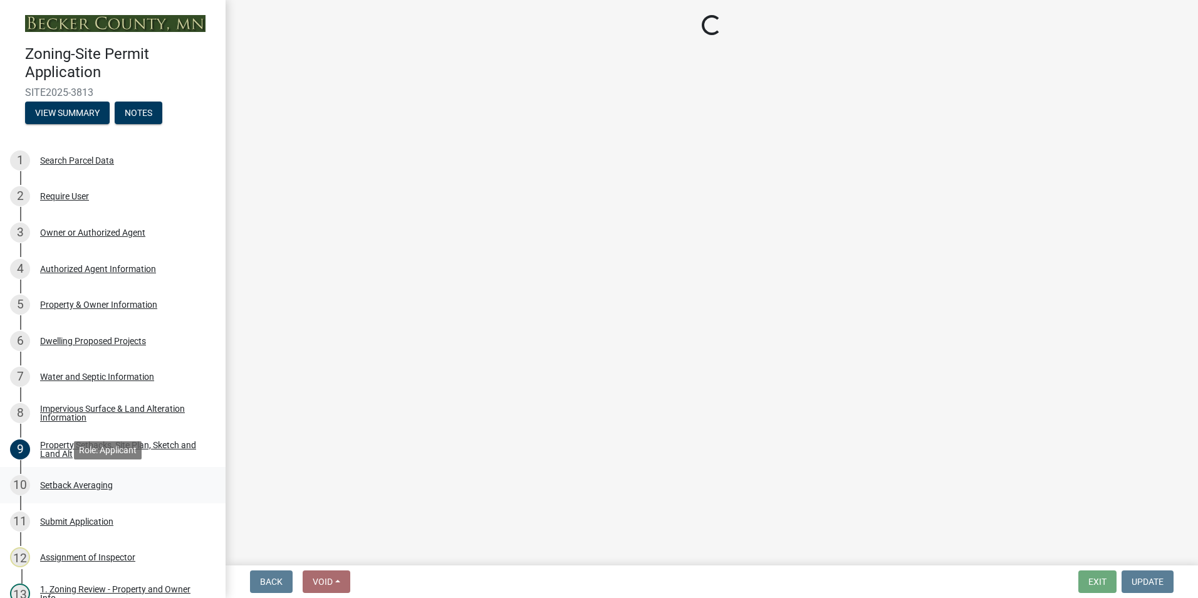
select select "329572f6-75bd-4676-be69-7dda04ea5a2b"
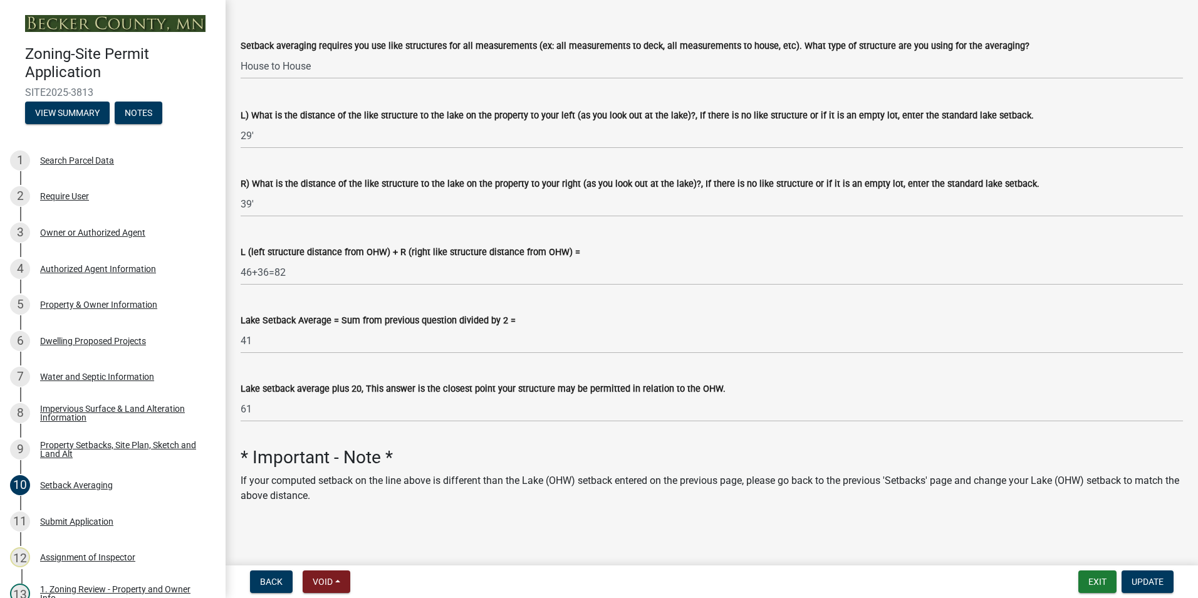
scroll to position [197, 0]
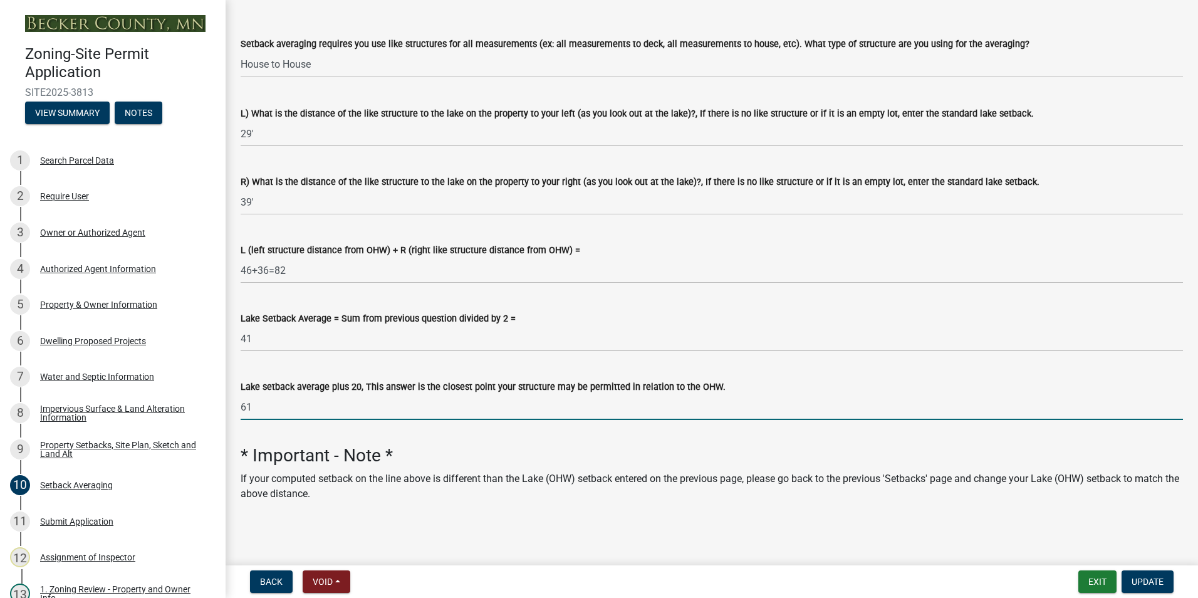
click at [252, 410] on input "61" at bounding box center [712, 407] width 942 height 26
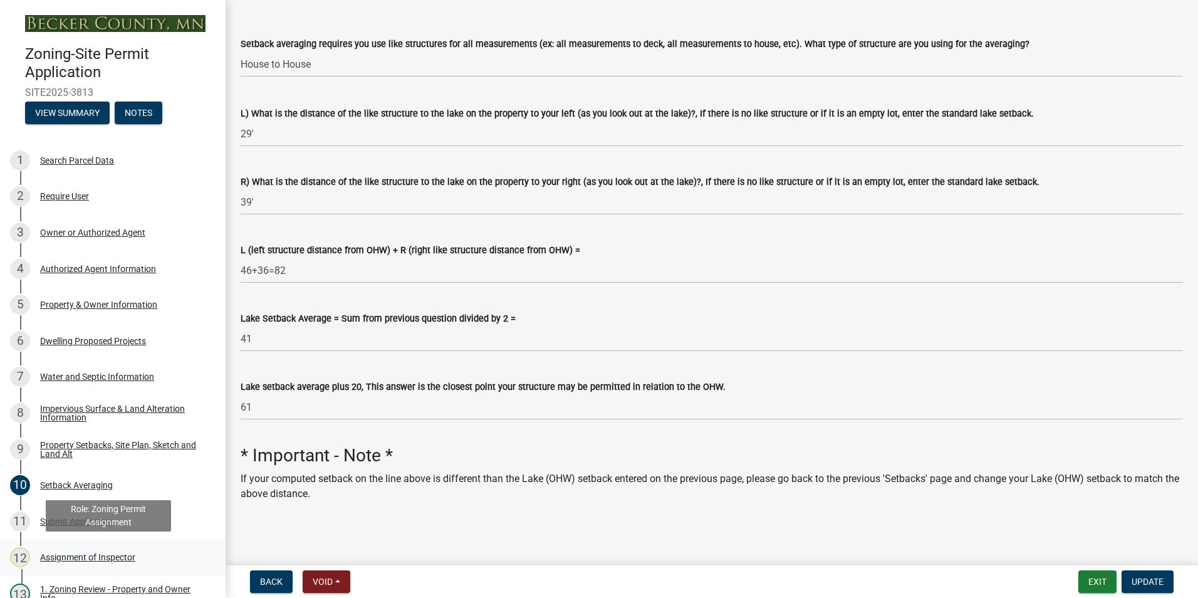
click at [81, 553] on div "Assignment of Inspector" at bounding box center [87, 557] width 95 height 9
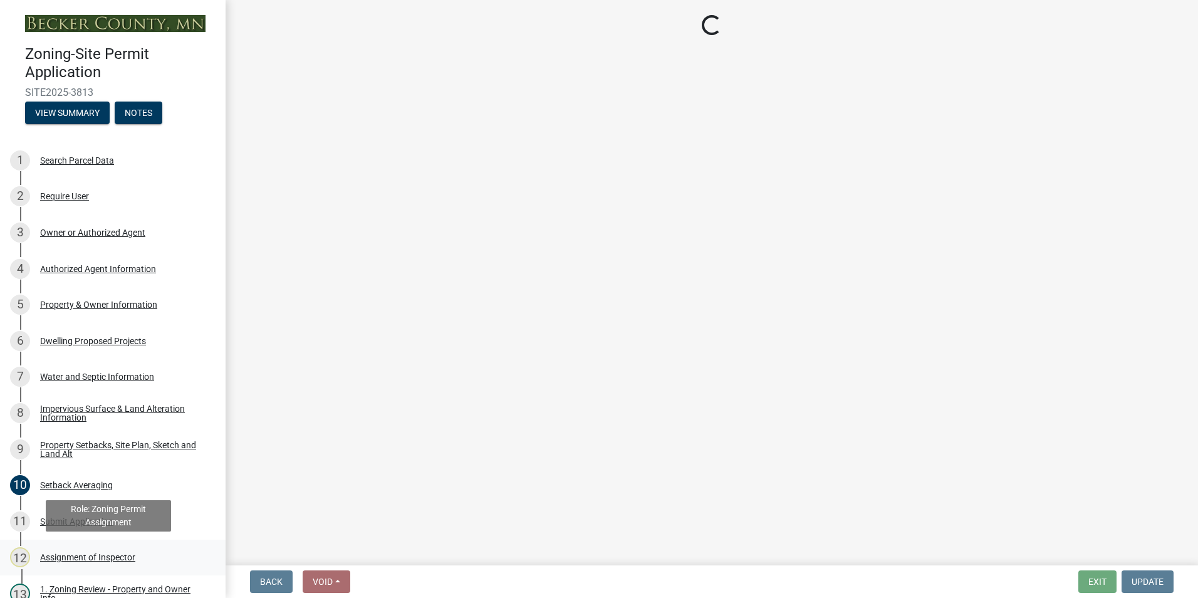
select select "c0b6e50c-983d-48c1-a910-e8bd43c13b77"
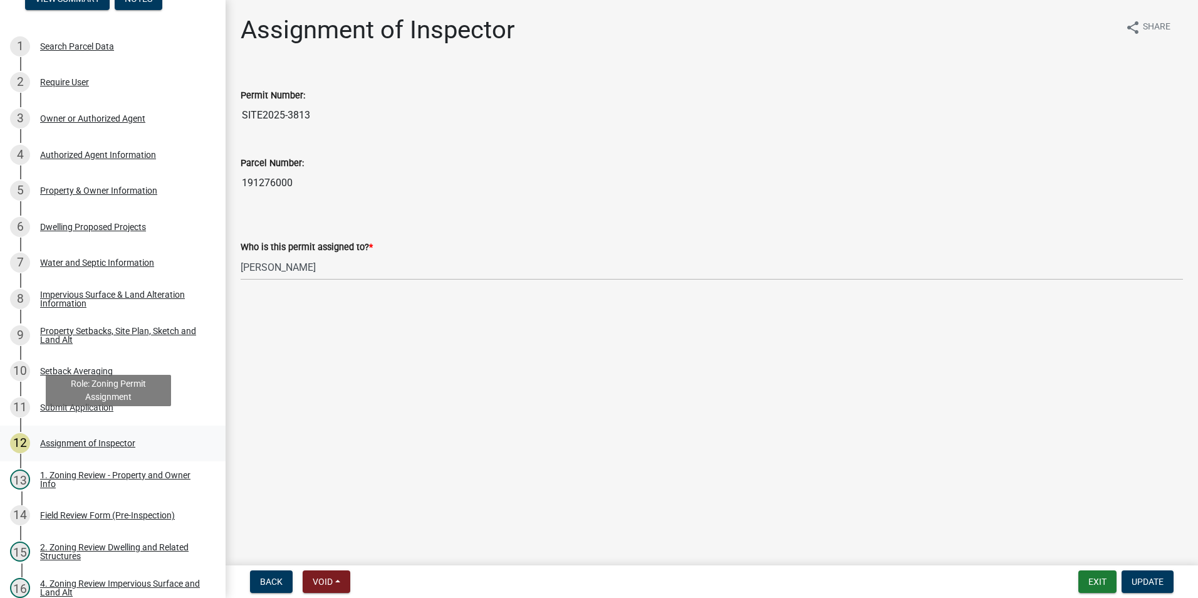
scroll to position [125, 0]
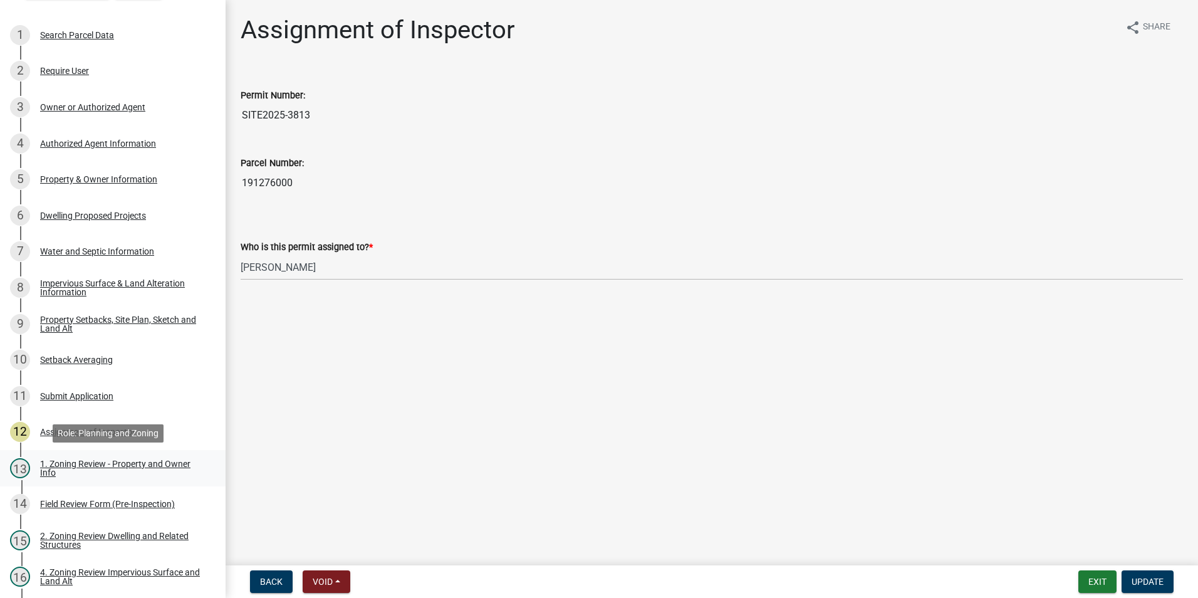
click at [86, 465] on div "1. Zoning Review - Property and Owner Info" at bounding box center [122, 468] width 165 height 18
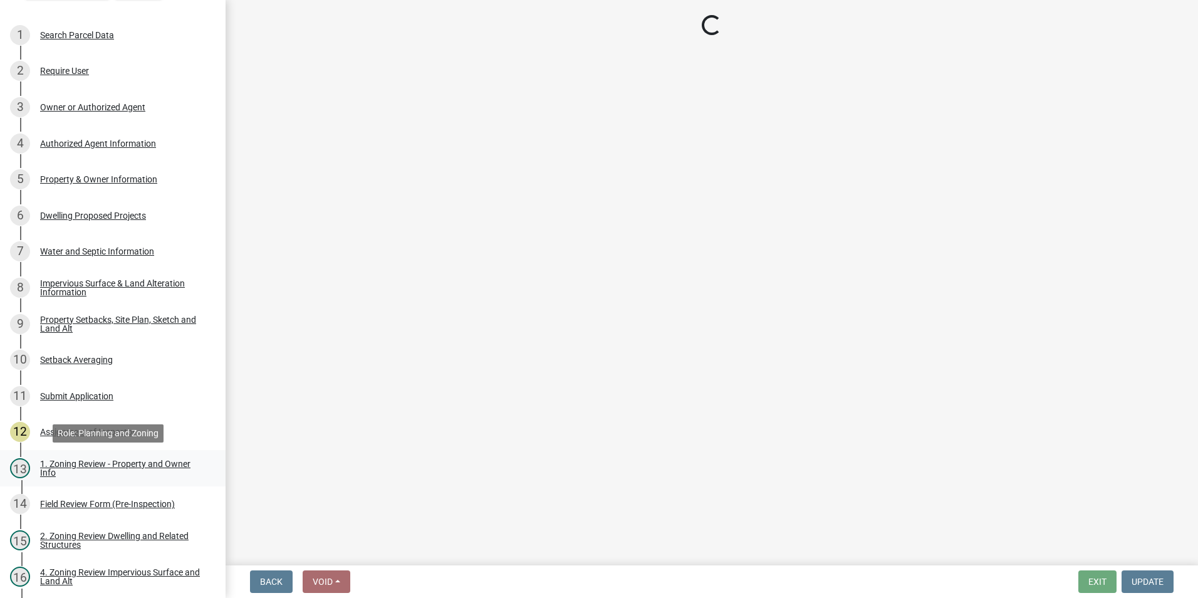
select select "b279cdb4-a9c7-4e65-a8bd-797316f5be14"
select select "b4f32c46-6248-4748-b47c-fa4933858724"
select select "ab6c2257-4786-48e5-86d0-1194833f57c8"
select select "de99b201-fb85-4000-88f5-6f49f4ff2101"
select select "8127fafe-56e8-4ce3-b1f8-70ab85aed4eb"
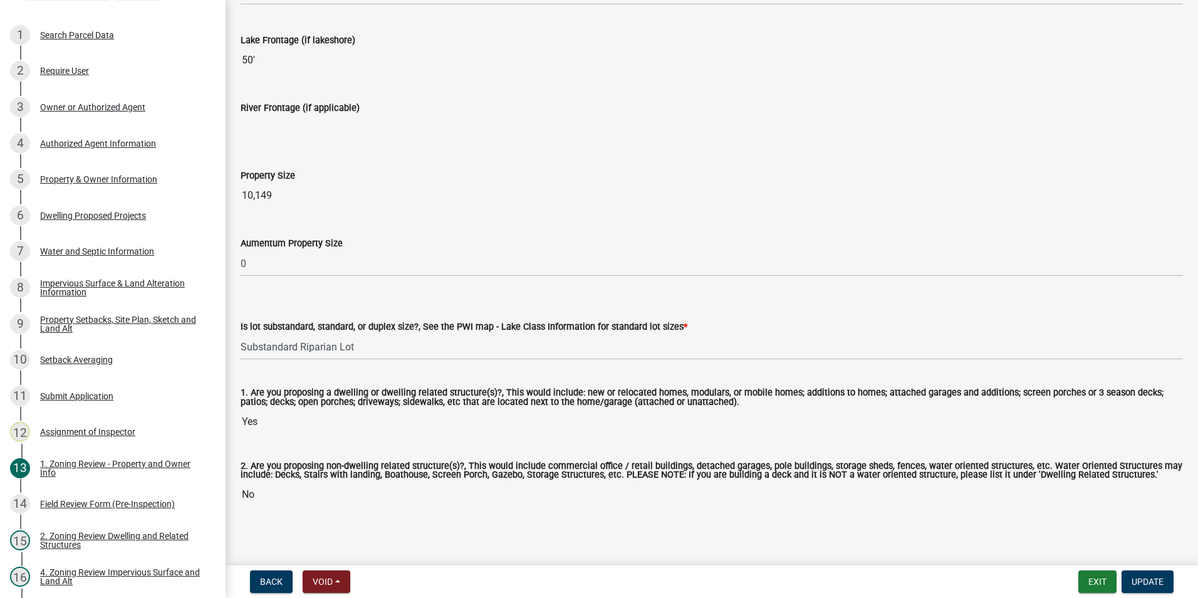
scroll to position [2577, 0]
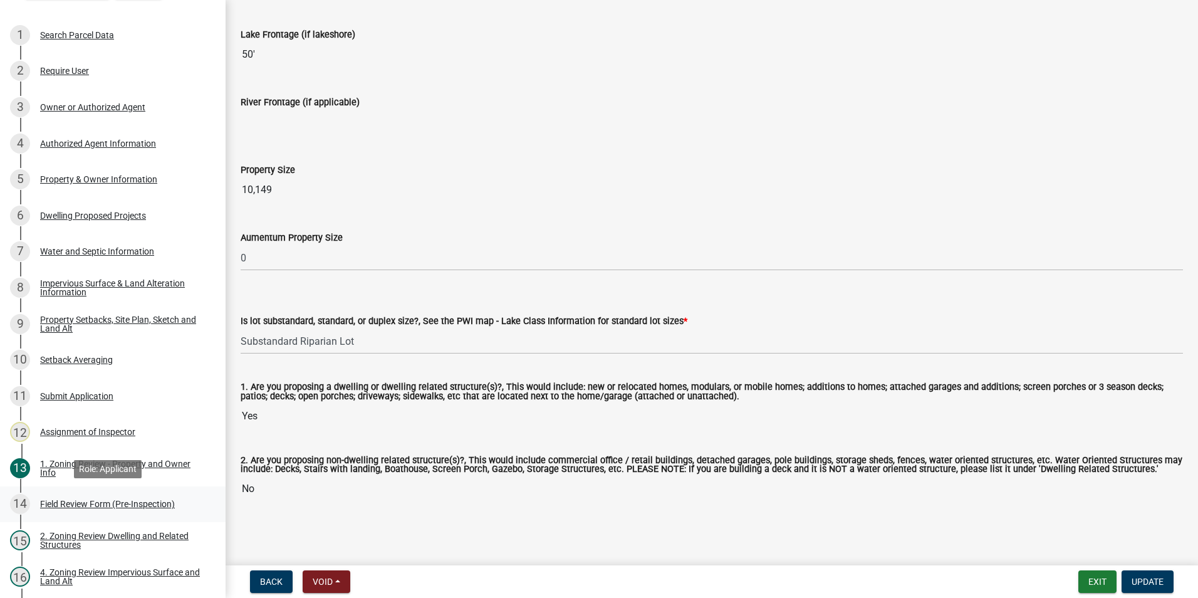
click at [63, 502] on div "Field Review Form (Pre-Inspection)" at bounding box center [107, 503] width 135 height 9
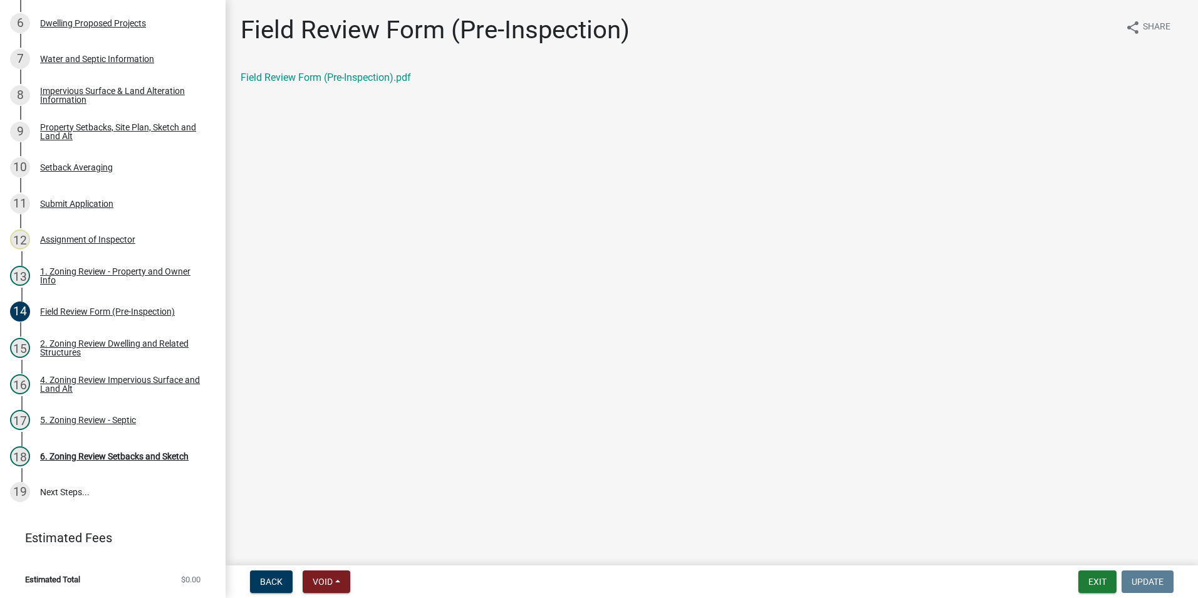
scroll to position [318, 0]
